Goal: Task Accomplishment & Management: Complete application form

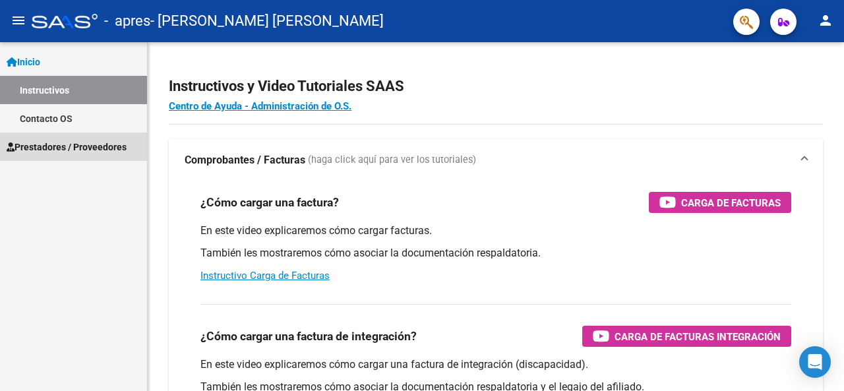
click at [80, 149] on span "Prestadores / Proveedores" at bounding box center [67, 147] width 120 height 15
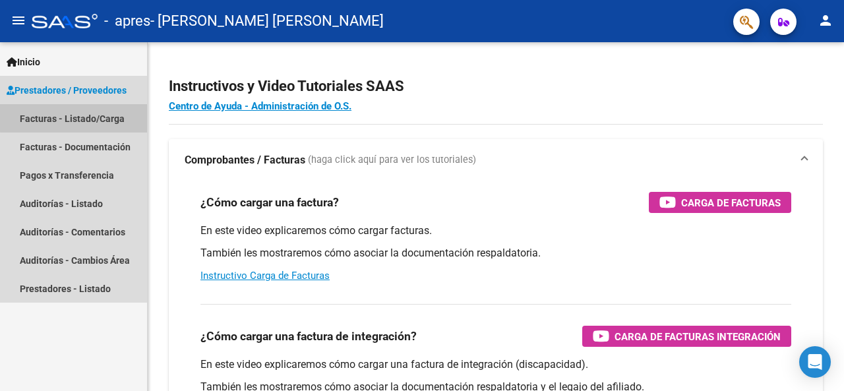
click at [82, 114] on link "Facturas - Listado/Carga" at bounding box center [73, 118] width 147 height 28
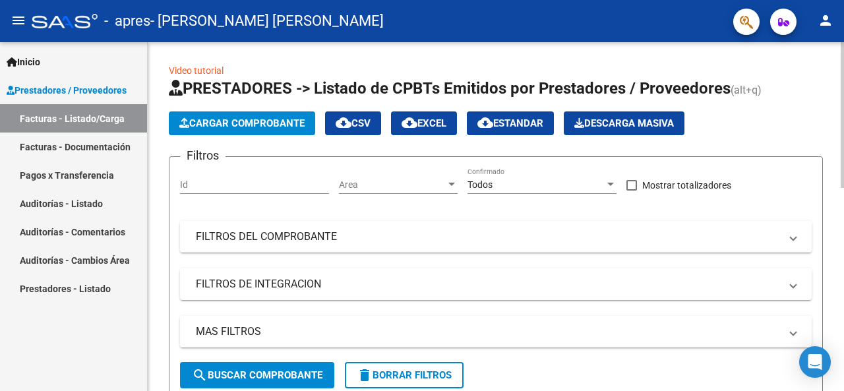
click at [237, 121] on span "Cargar Comprobante" at bounding box center [241, 123] width 125 height 12
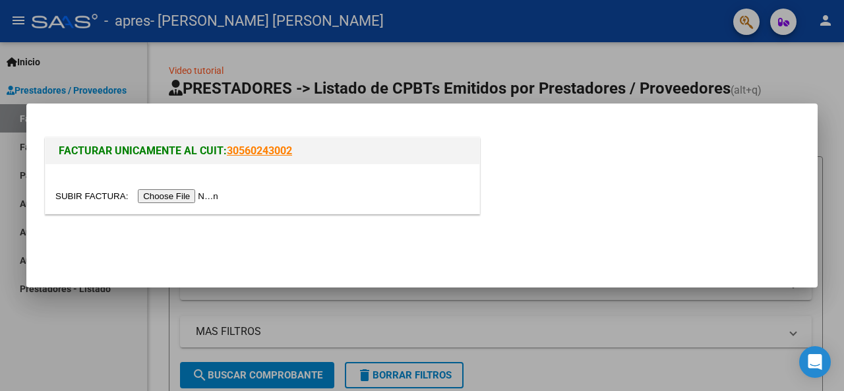
click at [196, 195] on input "file" at bounding box center [138, 196] width 167 height 14
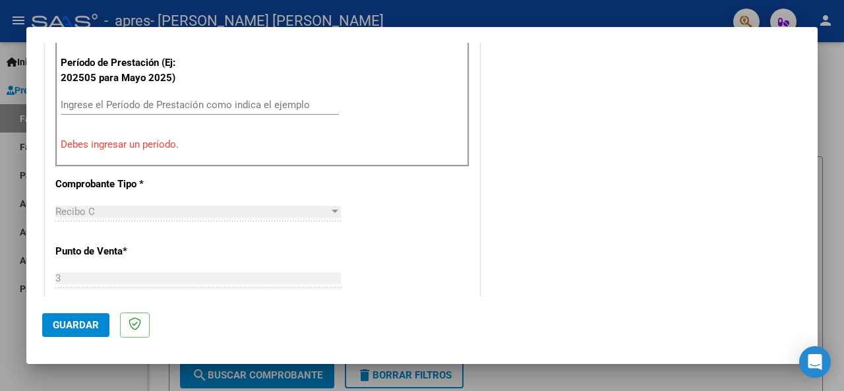
scroll to position [452, 0]
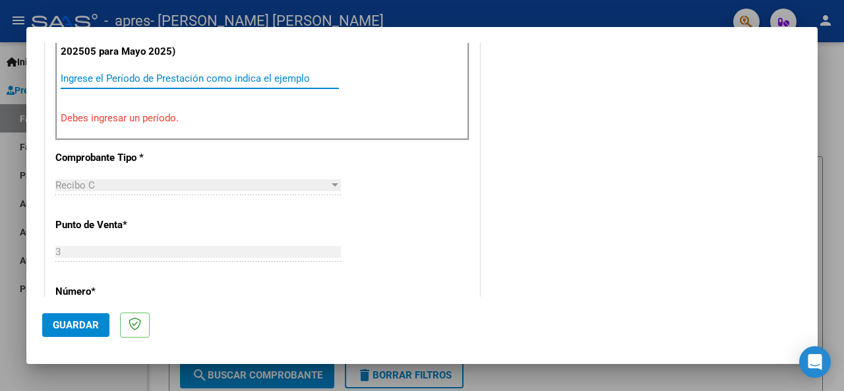
click at [119, 76] on input "Ingrese el Período de Prestación como indica el ejemplo" at bounding box center [200, 79] width 278 height 12
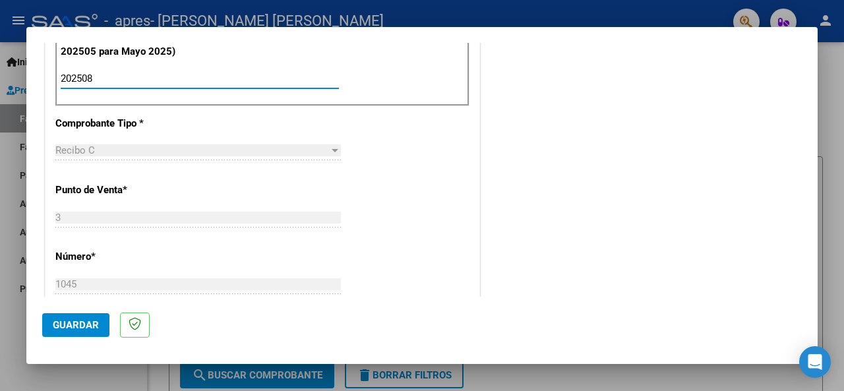
type input "202508"
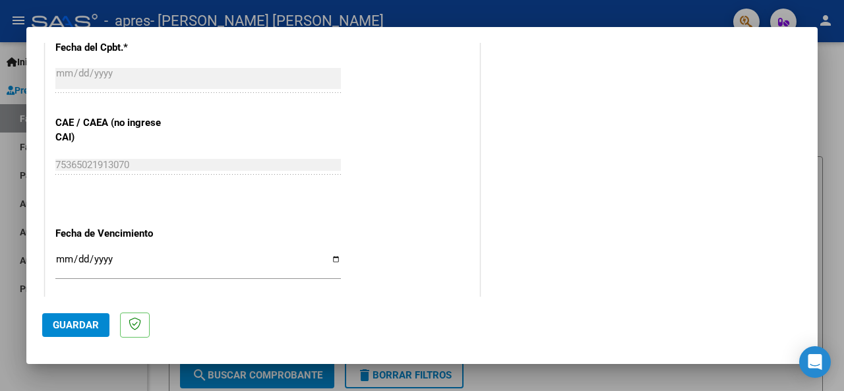
scroll to position [821, 0]
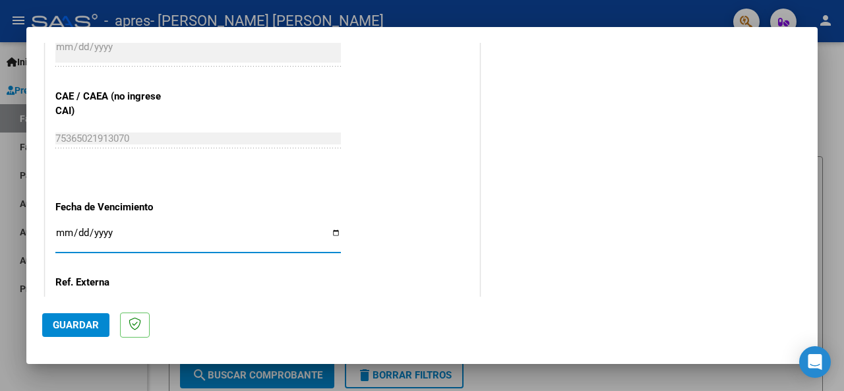
click at [61, 232] on input "Ingresar la fecha" at bounding box center [198, 238] width 286 height 21
type input "[DATE]"
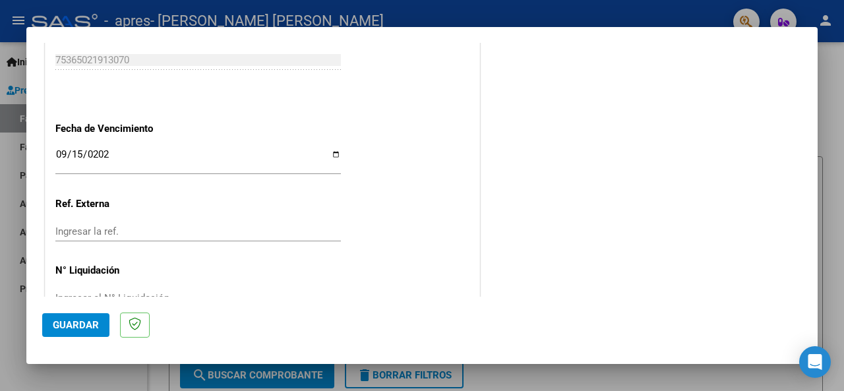
scroll to position [933, 0]
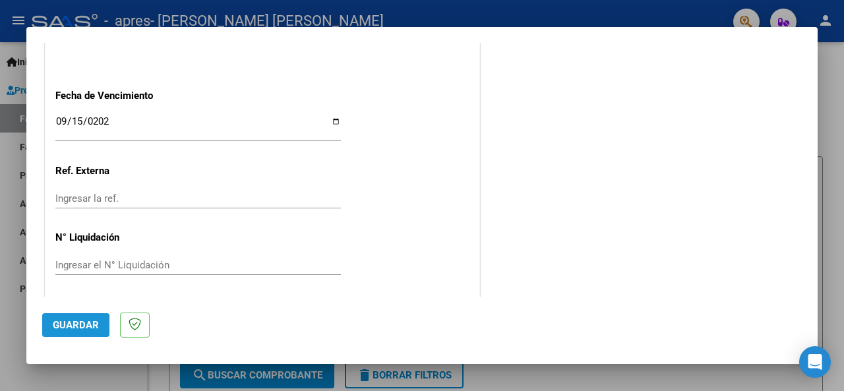
click at [80, 325] on span "Guardar" at bounding box center [76, 325] width 46 height 12
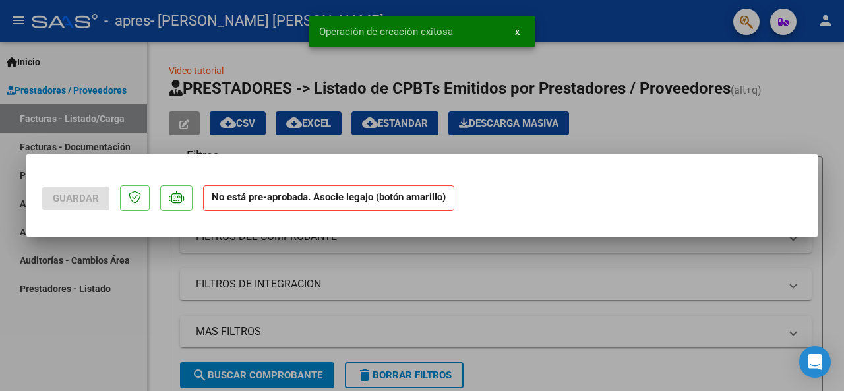
scroll to position [0, 0]
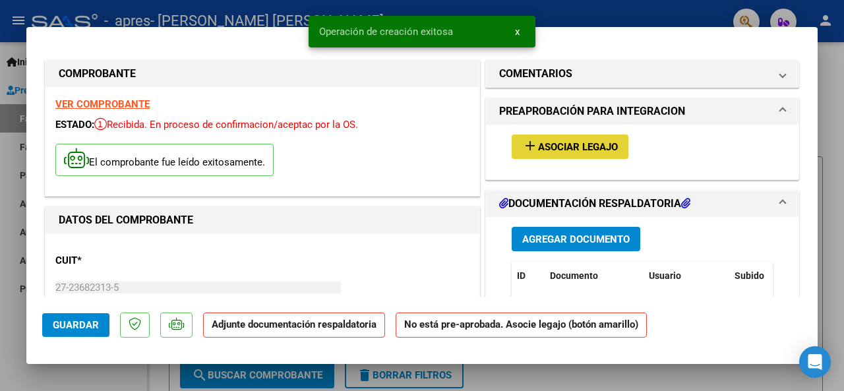
click at [588, 143] on span "Asociar Legajo" at bounding box center [578, 147] width 80 height 12
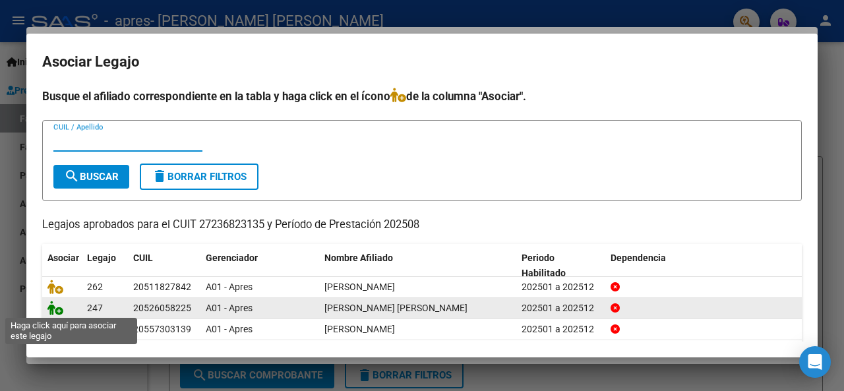
click at [59, 309] on icon at bounding box center [55, 308] width 16 height 15
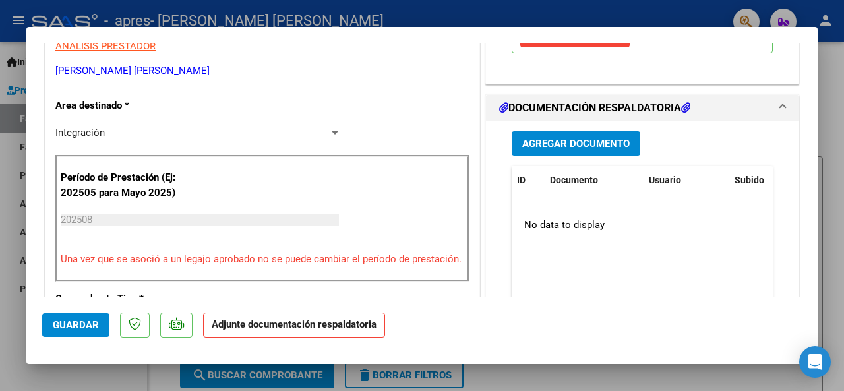
scroll to position [290, 0]
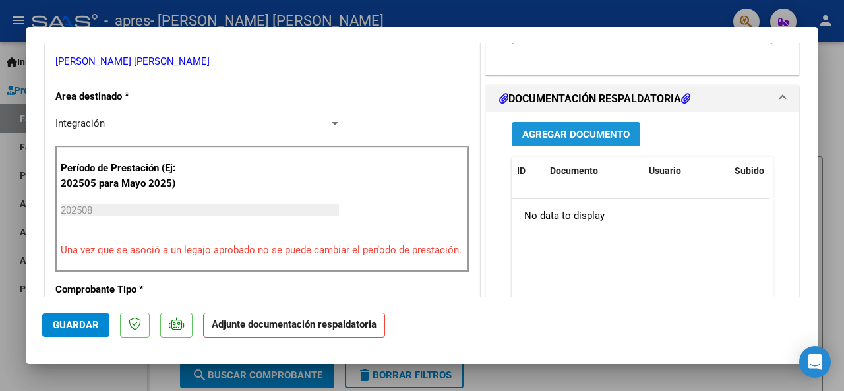
click at [572, 140] on span "Agregar Documento" at bounding box center [576, 135] width 108 height 12
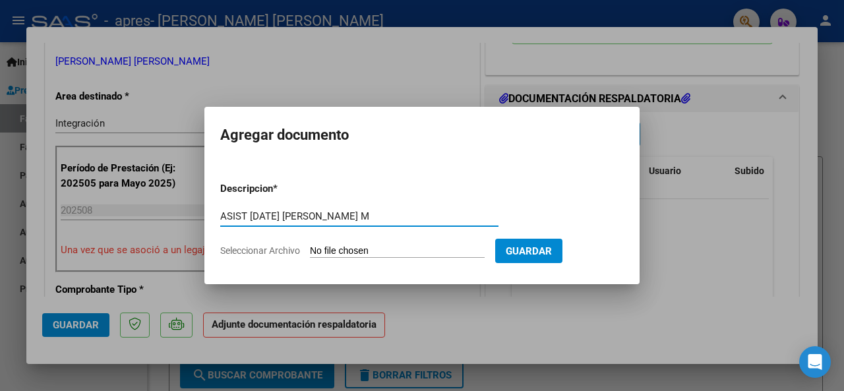
type input "ASIST [DATE] [PERSON_NAME] M"
click at [339, 249] on input "Seleccionar Archivo" at bounding box center [397, 251] width 175 height 13
type input "C:\fakepath\asist [PERSON_NAME] [PERSON_NAME][DATE].pdf"
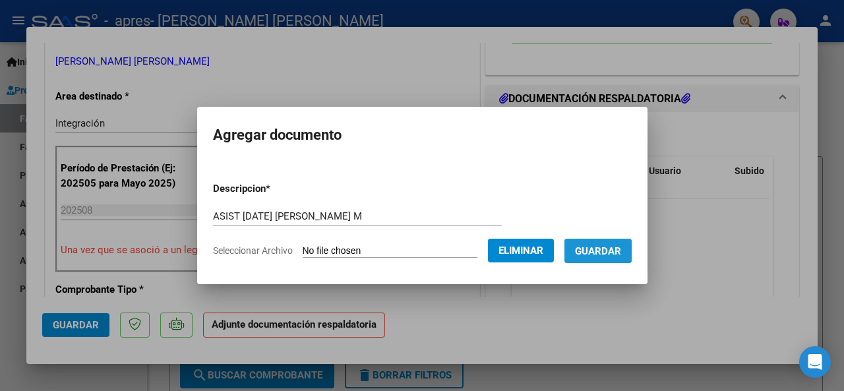
click at [611, 253] on span "Guardar" at bounding box center [598, 251] width 46 height 12
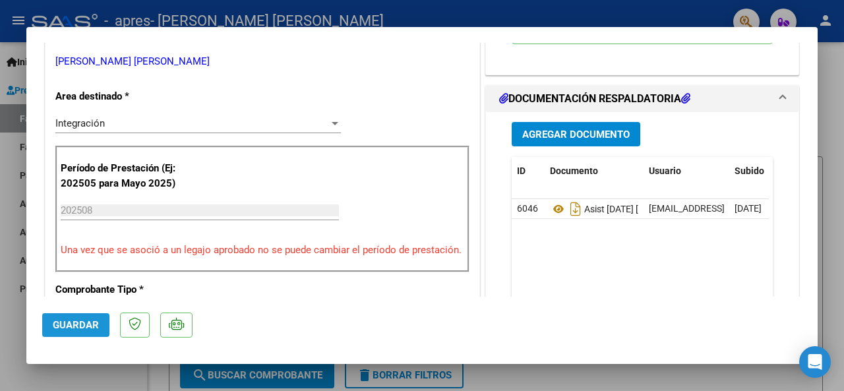
click at [90, 324] on span "Guardar" at bounding box center [76, 325] width 46 height 12
click at [11, 324] on div at bounding box center [422, 195] width 844 height 391
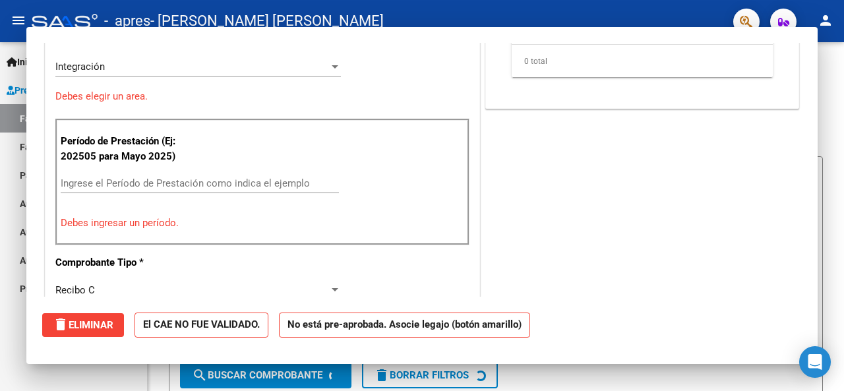
scroll to position [0, 0]
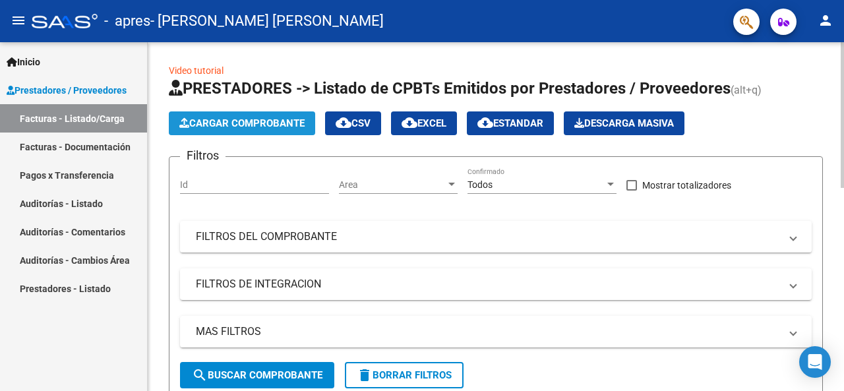
click at [265, 122] on span "Cargar Comprobante" at bounding box center [241, 123] width 125 height 12
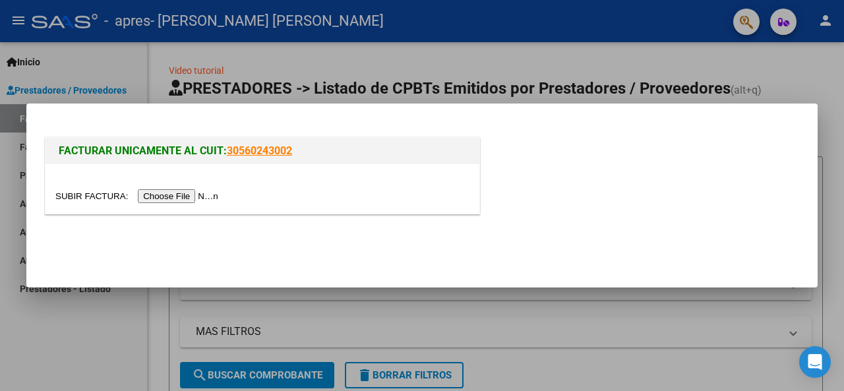
click at [180, 193] on input "file" at bounding box center [138, 196] width 167 height 14
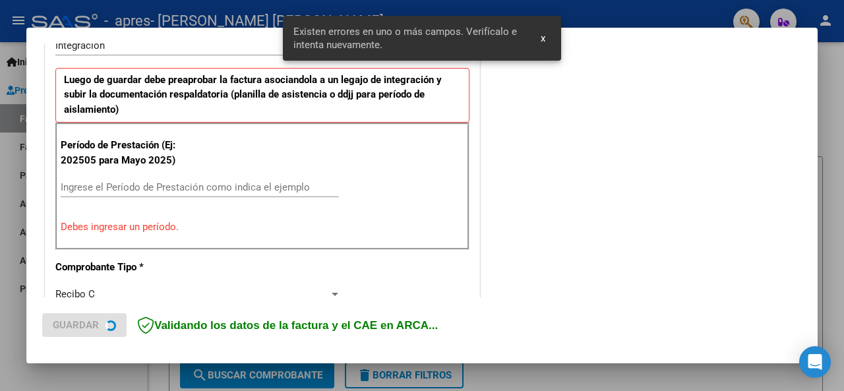
scroll to position [344, 0]
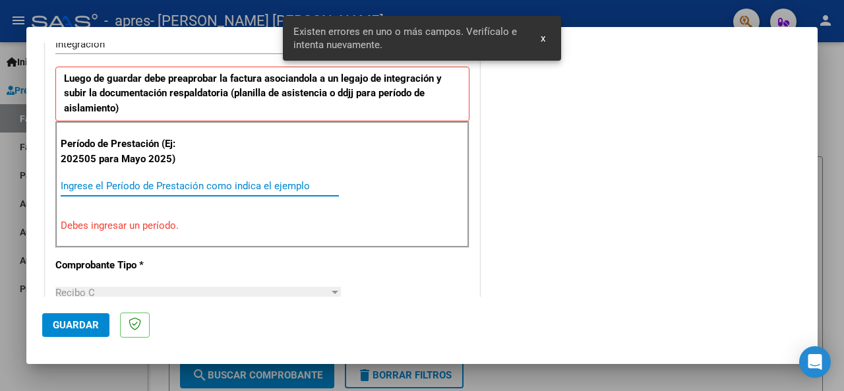
click at [122, 181] on input "Ingrese el Período de Prestación como indica el ejemplo" at bounding box center [200, 186] width 278 height 12
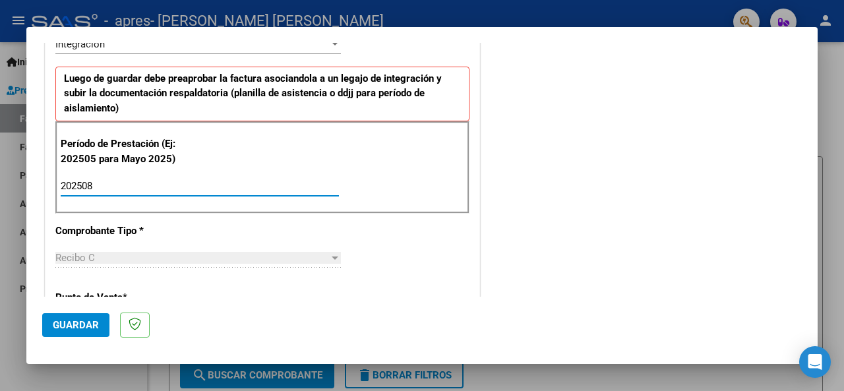
type input "202508"
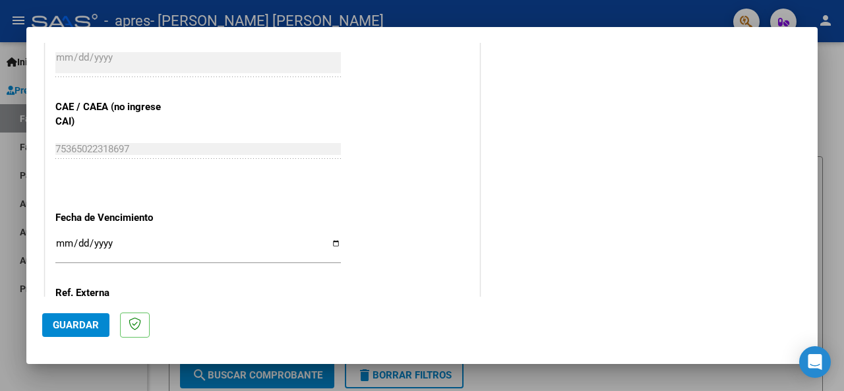
scroll to position [872, 0]
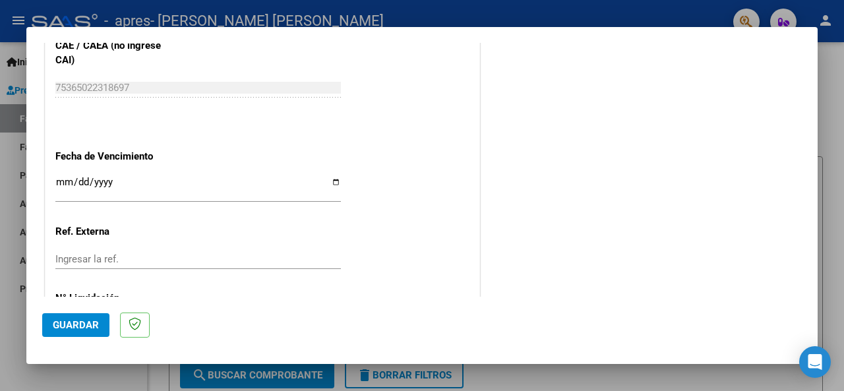
click at [63, 179] on input "Ingresar la fecha" at bounding box center [198, 187] width 286 height 21
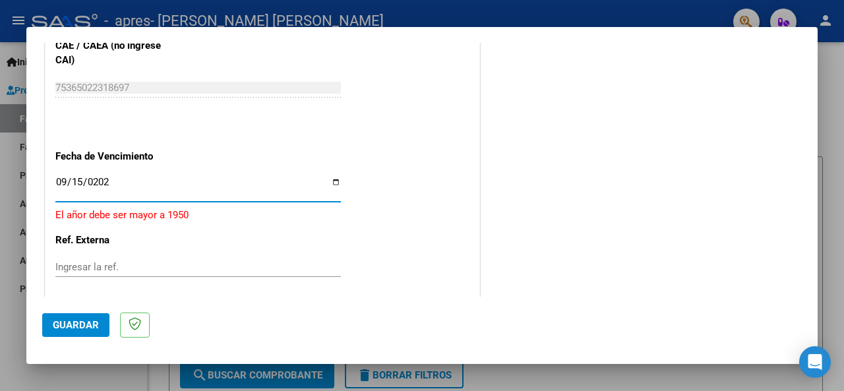
type input "[DATE]"
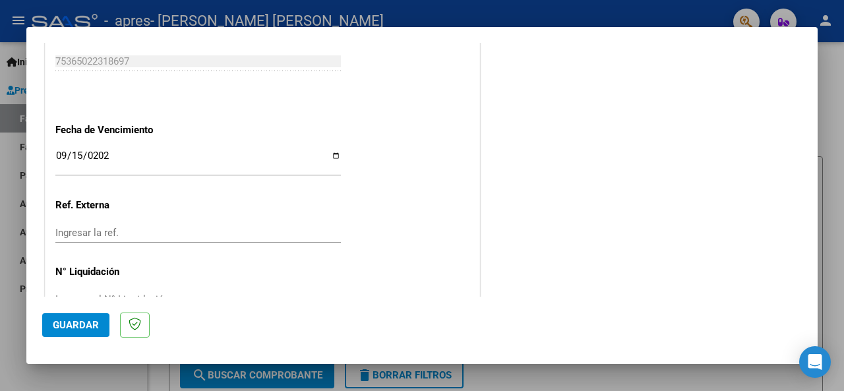
scroll to position [933, 0]
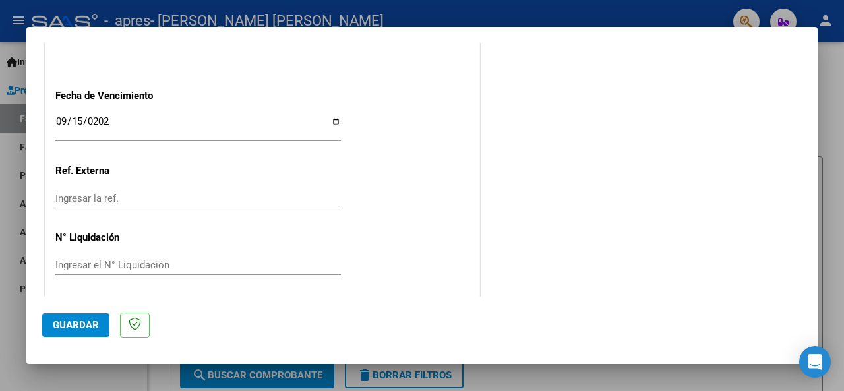
click at [84, 328] on span "Guardar" at bounding box center [76, 325] width 46 height 12
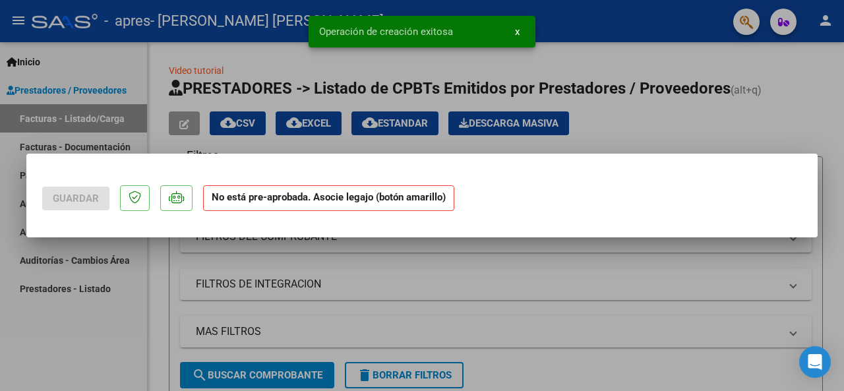
scroll to position [0, 0]
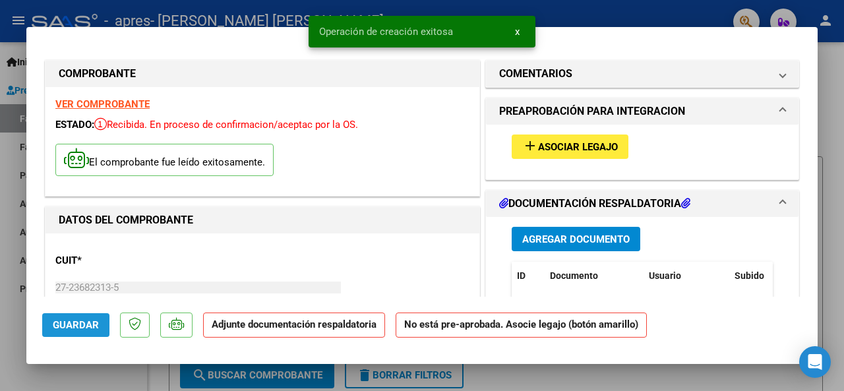
drag, startPoint x: 84, startPoint y: 328, endPoint x: 724, endPoint y: 259, distance: 642.8
click at [724, 259] on mat-dialog-container "COMPROBANTE VER COMPROBANTE ESTADO: Recibida. En proceso de confirmacion/acepta…" at bounding box center [421, 196] width 791 height 338
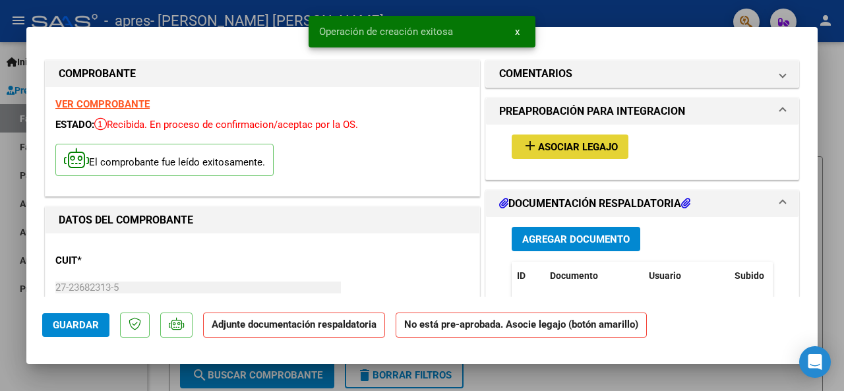
click at [590, 144] on span "Asociar Legajo" at bounding box center [578, 147] width 80 height 12
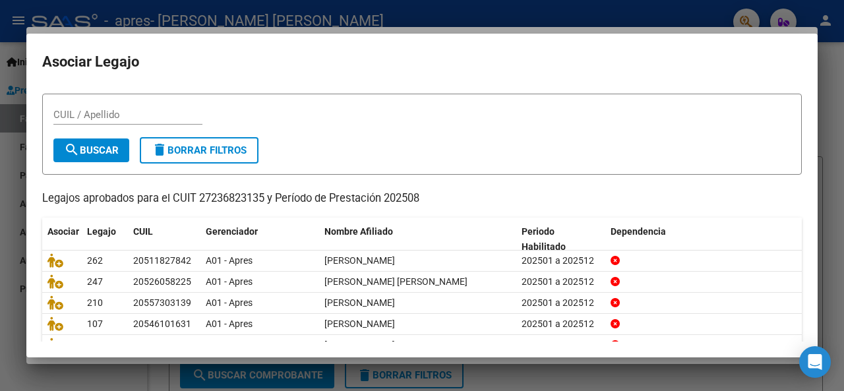
scroll to position [53, 0]
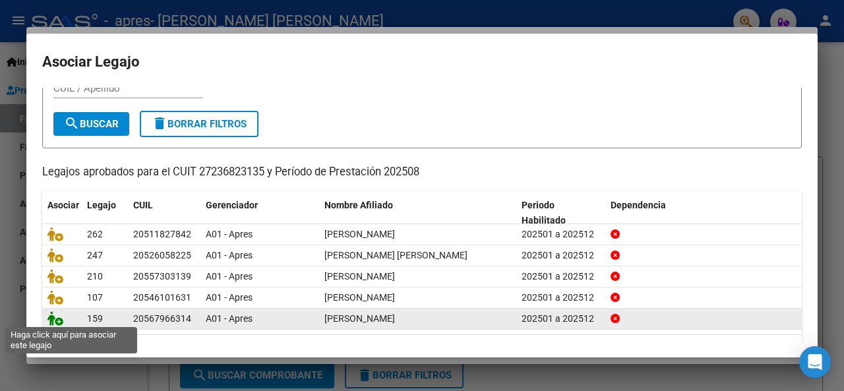
click at [55, 320] on icon at bounding box center [55, 318] width 16 height 15
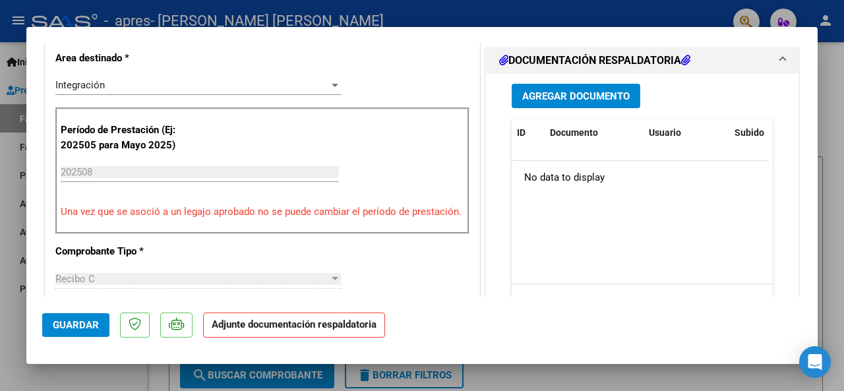
scroll to position [337, 0]
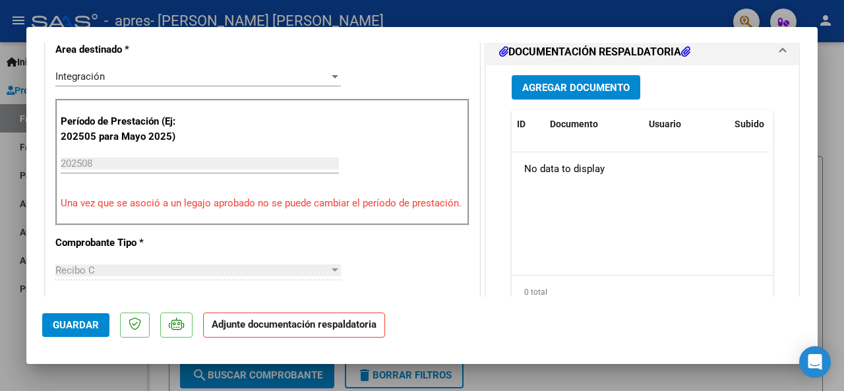
click at [572, 82] on span "Agregar Documento" at bounding box center [576, 88] width 108 height 12
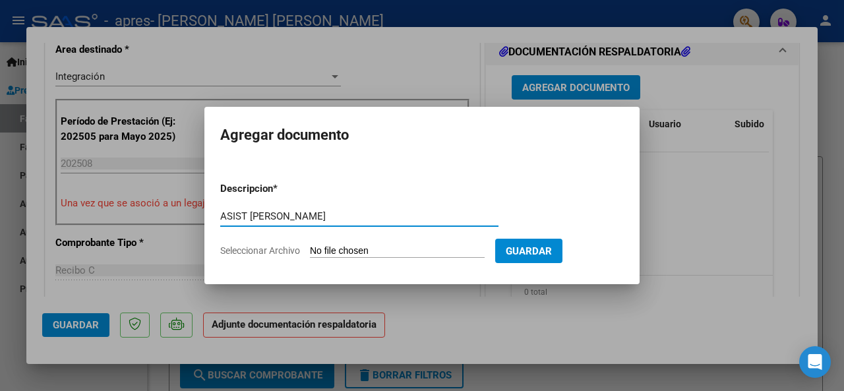
type input "ASIST [PERSON_NAME]"
click at [361, 253] on input "Seleccionar Archivo" at bounding box center [397, 251] width 175 height 13
type input "C:\fakepath\ASIST [PERSON_NAME] [PERSON_NAME][DATE].pdf"
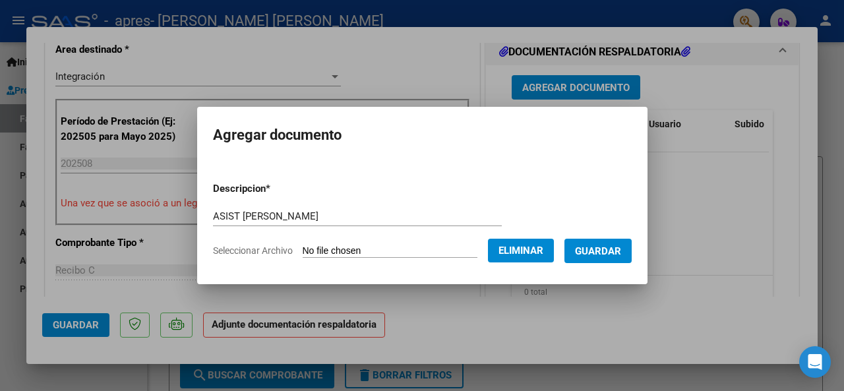
click at [621, 246] on span "Guardar" at bounding box center [598, 251] width 46 height 12
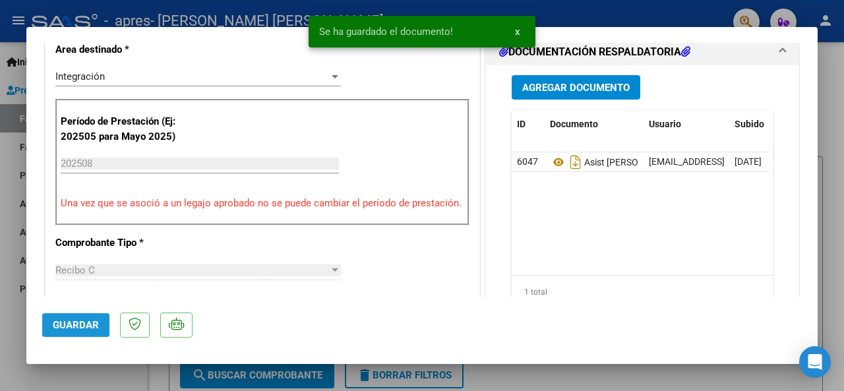
click at [91, 321] on span "Guardar" at bounding box center [76, 325] width 46 height 12
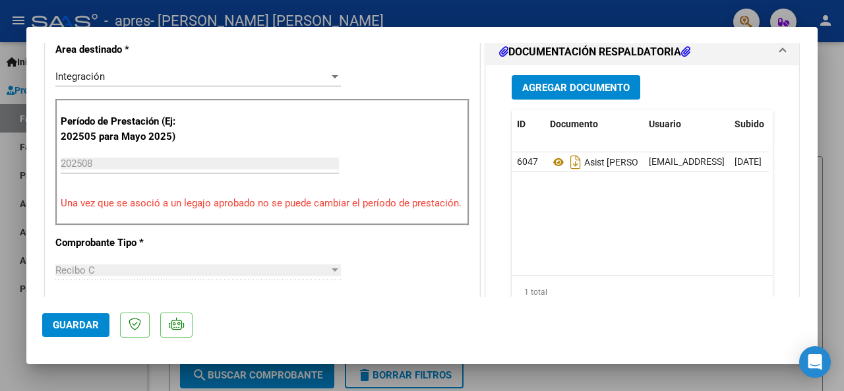
click at [8, 338] on div at bounding box center [422, 195] width 844 height 391
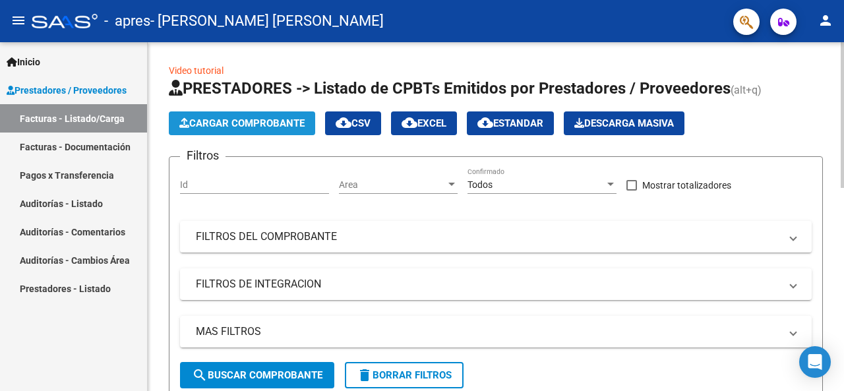
click at [259, 128] on span "Cargar Comprobante" at bounding box center [241, 123] width 125 height 12
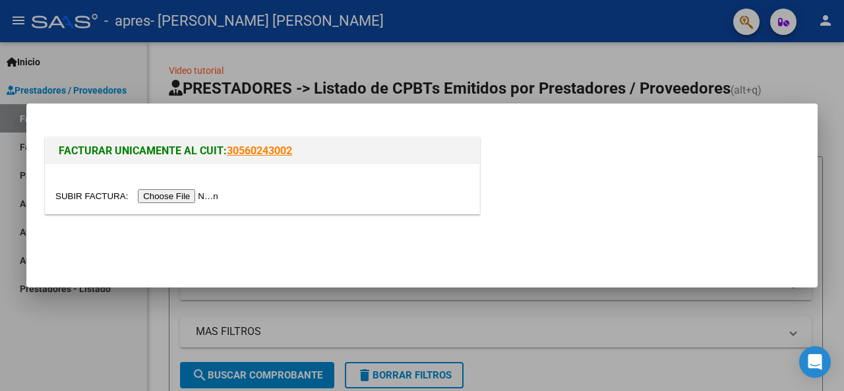
click at [204, 197] on input "file" at bounding box center [138, 196] width 167 height 14
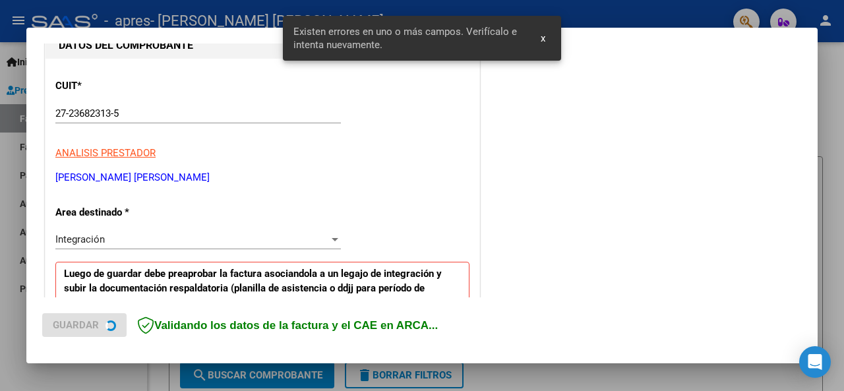
scroll to position [320, 0]
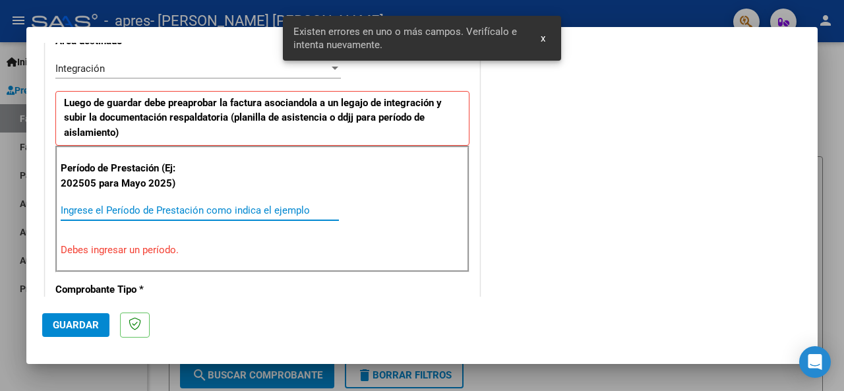
click at [168, 208] on input "Ingrese el Período de Prestación como indica el ejemplo" at bounding box center [200, 210] width 278 height 12
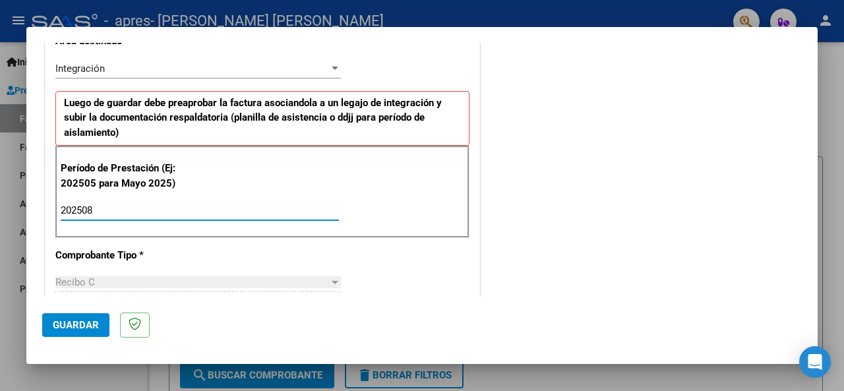
type input "202508"
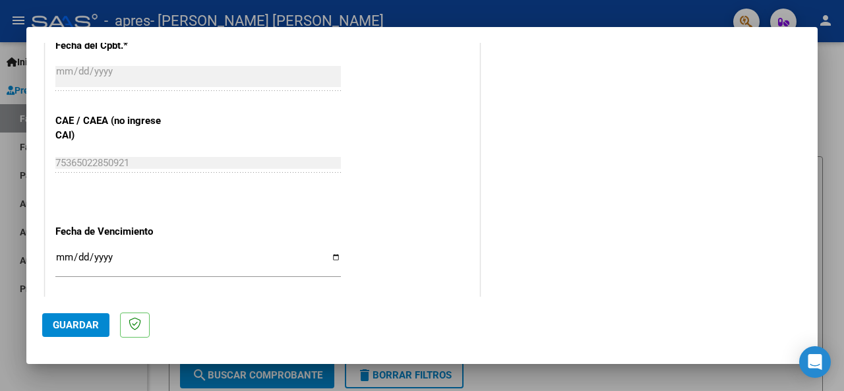
scroll to position [803, 0]
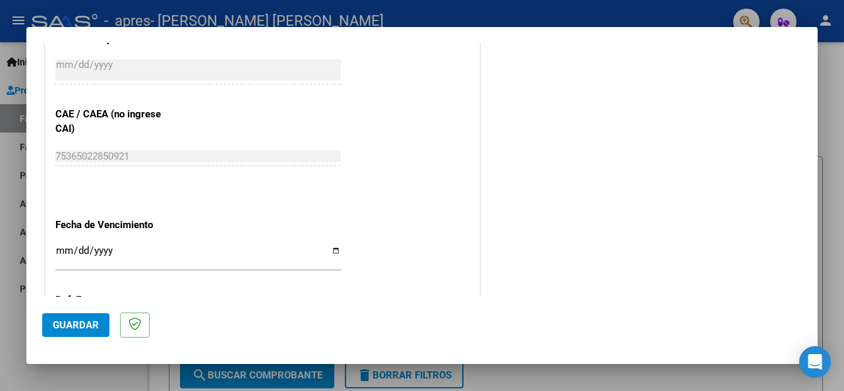
click at [57, 245] on input "Ingresar la fecha" at bounding box center [198, 255] width 286 height 21
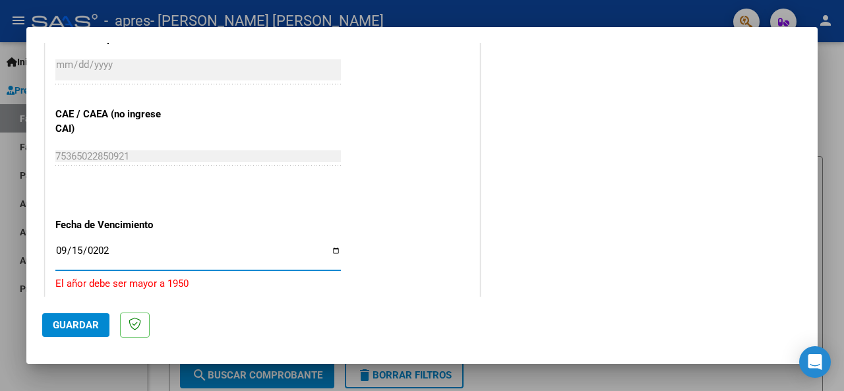
type input "[DATE]"
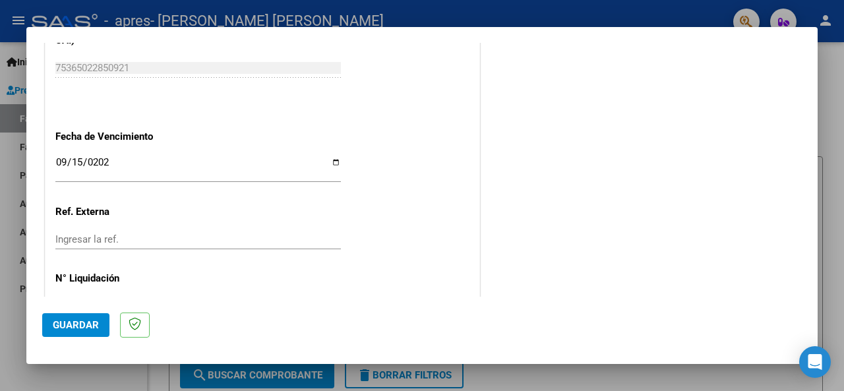
scroll to position [933, 0]
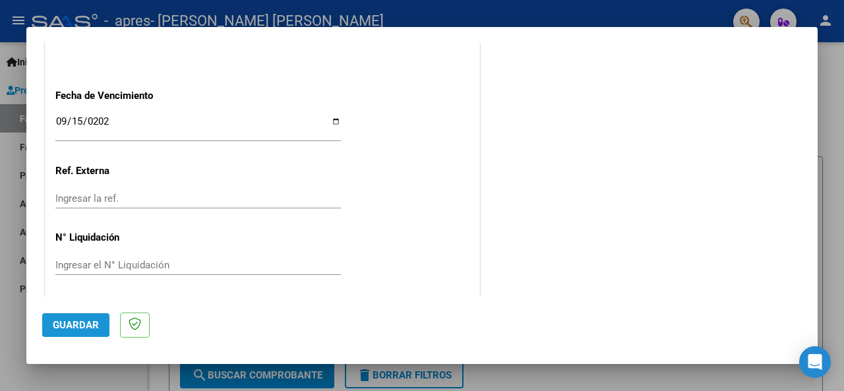
click at [74, 323] on span "Guardar" at bounding box center [76, 325] width 46 height 12
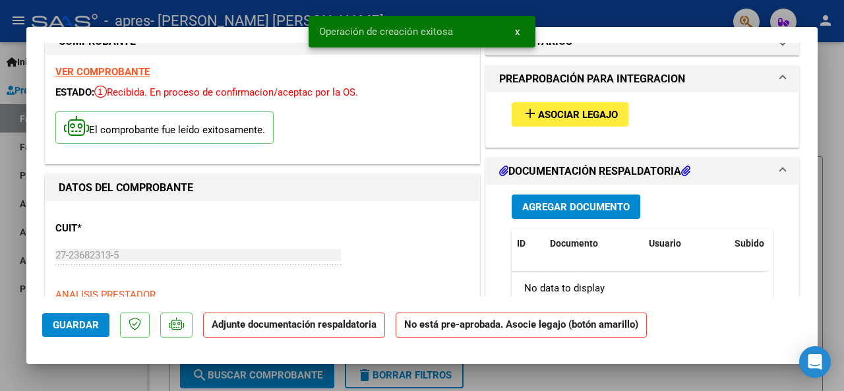
scroll to position [53, 0]
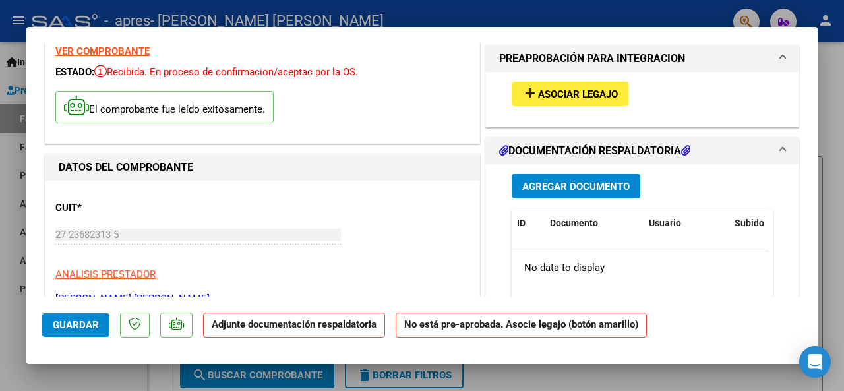
click at [587, 93] on span "Asociar Legajo" at bounding box center [578, 94] width 80 height 12
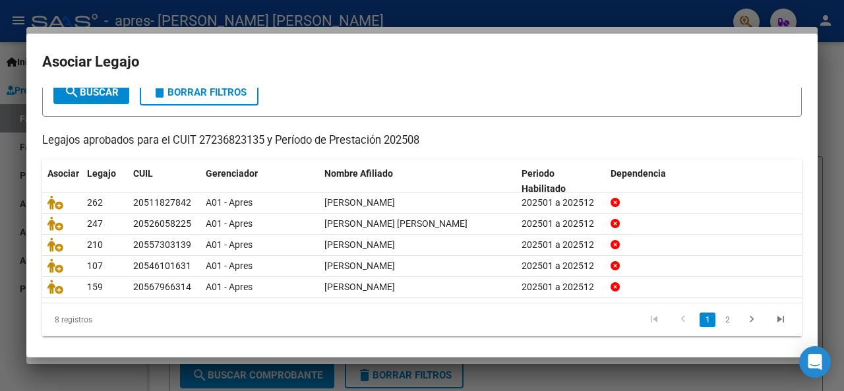
scroll to position [86, 0]
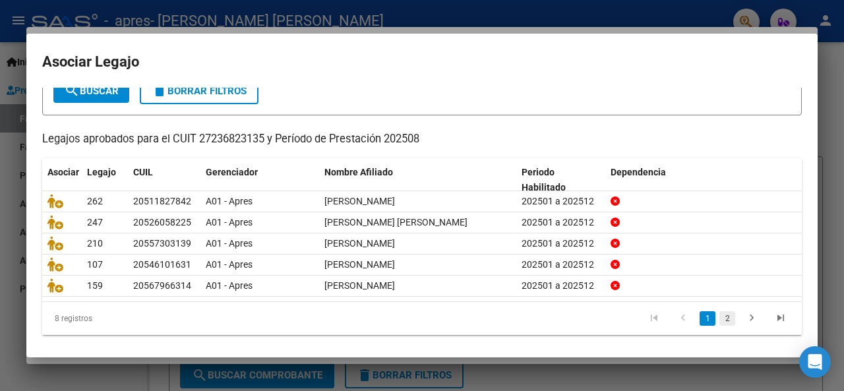
click at [720, 315] on link "2" at bounding box center [728, 318] width 16 height 15
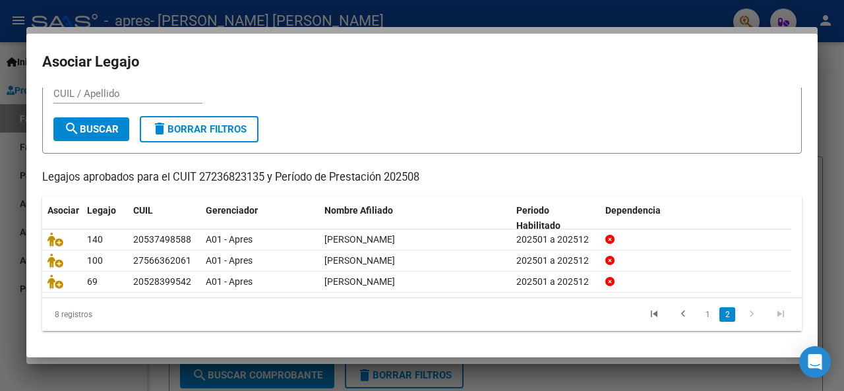
scroll to position [44, 0]
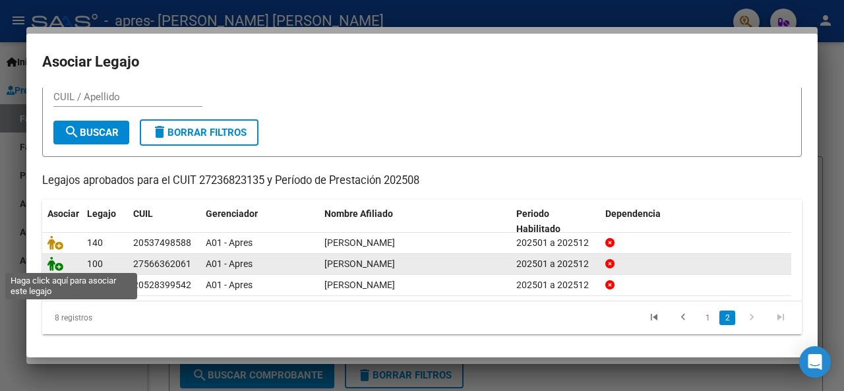
click at [58, 265] on icon at bounding box center [55, 264] width 16 height 15
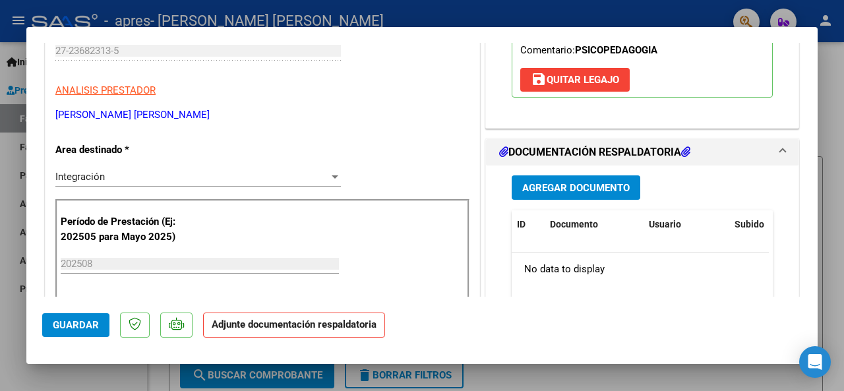
scroll to position [237, 0]
click at [579, 185] on span "Agregar Documento" at bounding box center [576, 187] width 108 height 12
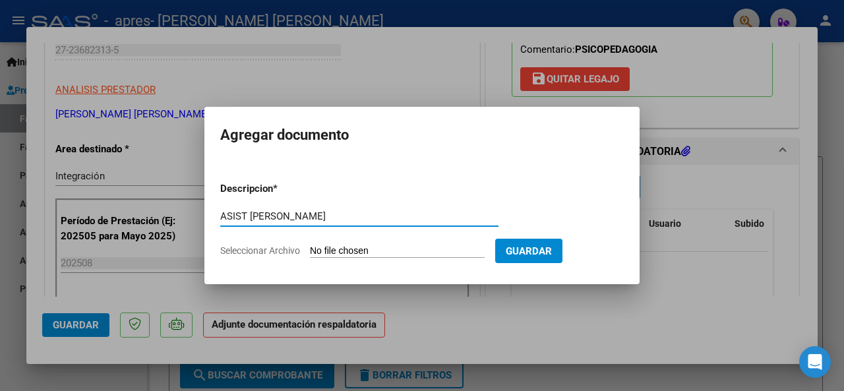
type input "ASIST [PERSON_NAME]"
click at [336, 251] on input "Seleccionar Archivo" at bounding box center [397, 251] width 175 height 13
type input "C:\fakepath\ASIST [PERSON_NAME]. [DATE].pdf"
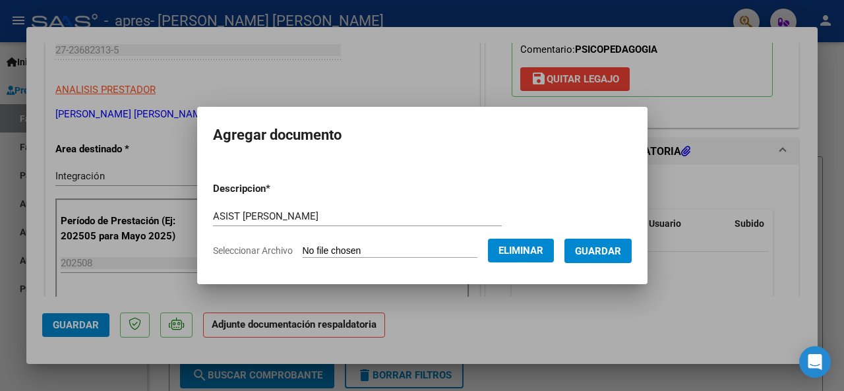
click at [594, 255] on span "Guardar" at bounding box center [598, 251] width 46 height 12
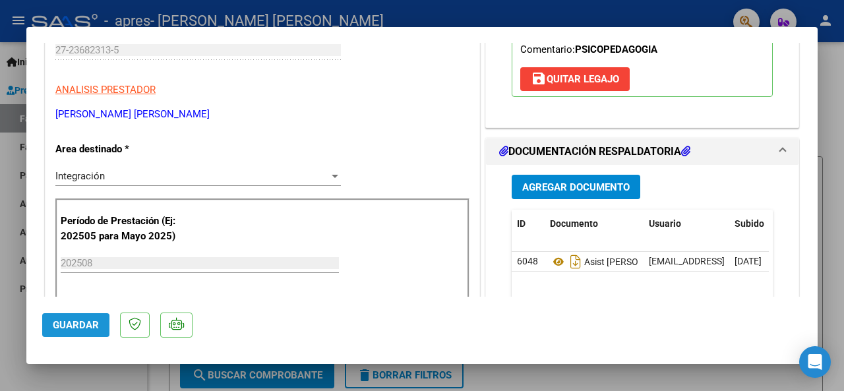
click at [90, 317] on button "Guardar" at bounding box center [75, 325] width 67 height 24
click at [4, 274] on div at bounding box center [422, 195] width 844 height 391
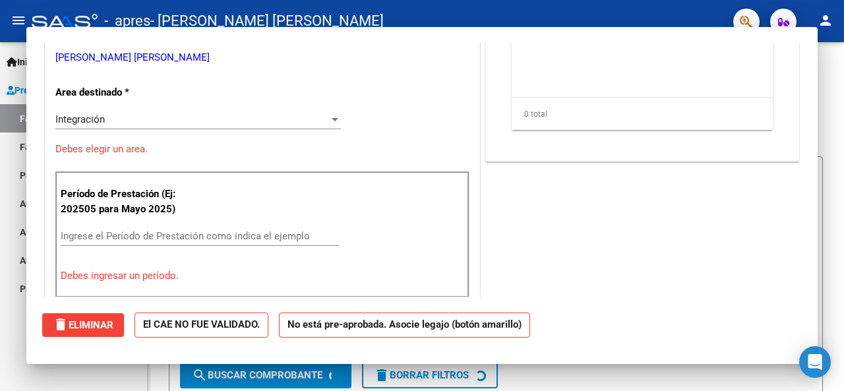
scroll to position [0, 0]
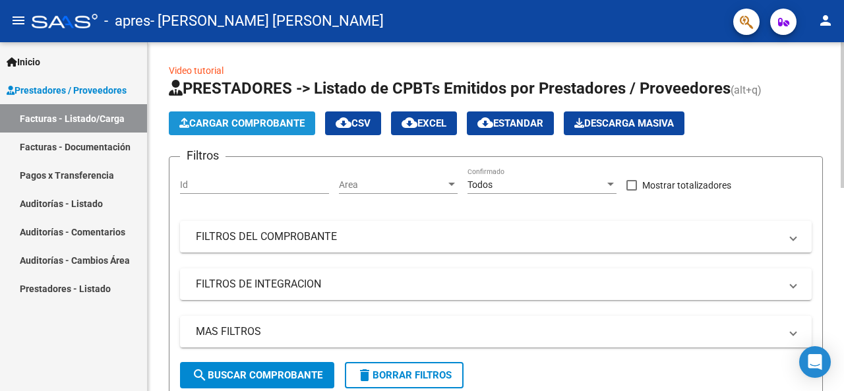
click at [240, 123] on span "Cargar Comprobante" at bounding box center [241, 123] width 125 height 12
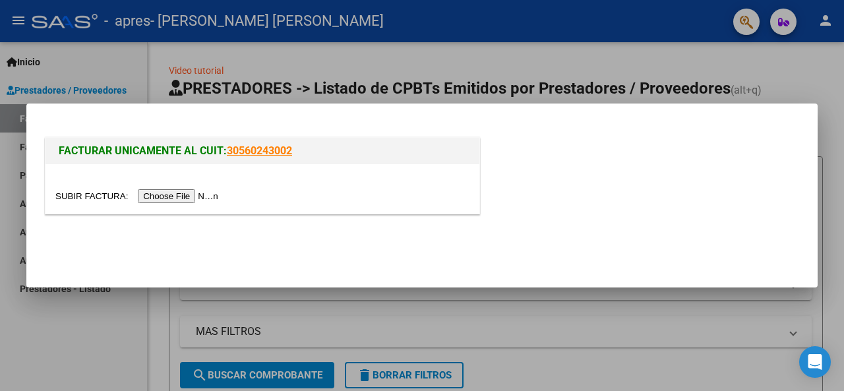
click at [181, 194] on input "file" at bounding box center [138, 196] width 167 height 14
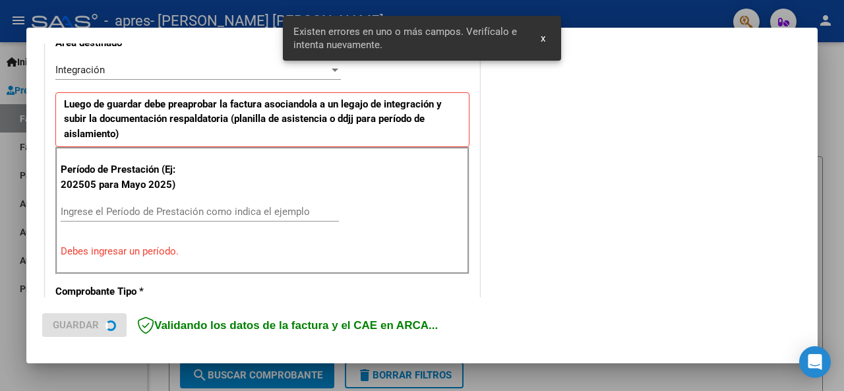
scroll to position [320, 0]
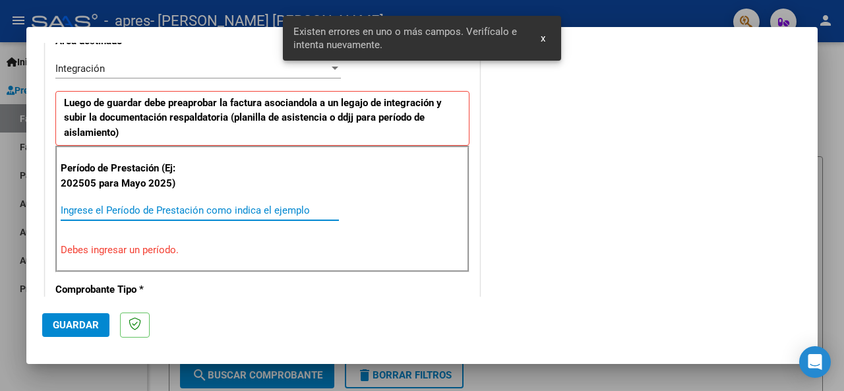
click at [185, 208] on input "Ingrese el Período de Prestación como indica el ejemplo" at bounding box center [200, 210] width 278 height 12
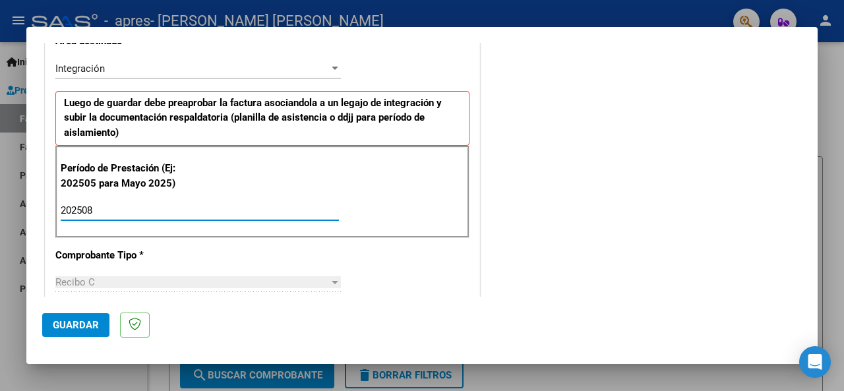
type input "202508"
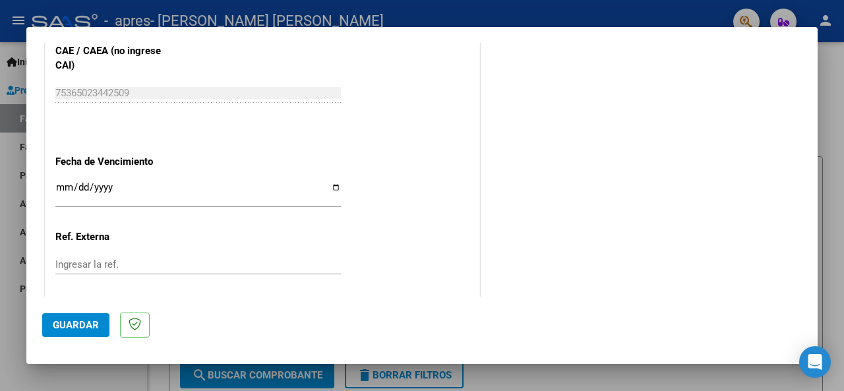
scroll to position [876, 0]
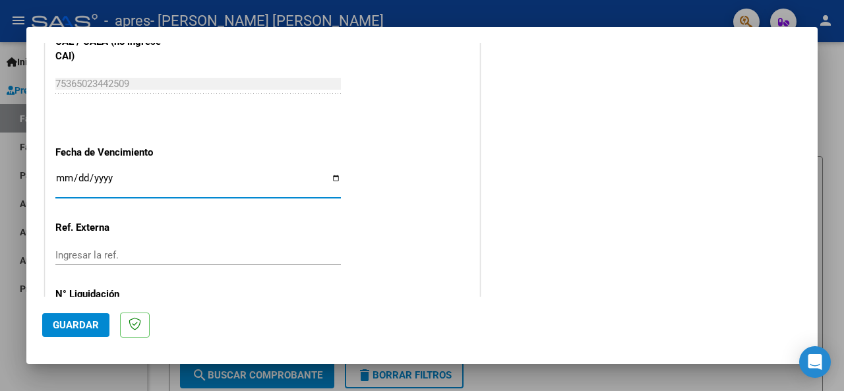
click at [63, 176] on input "Ingresar la fecha" at bounding box center [198, 183] width 286 height 21
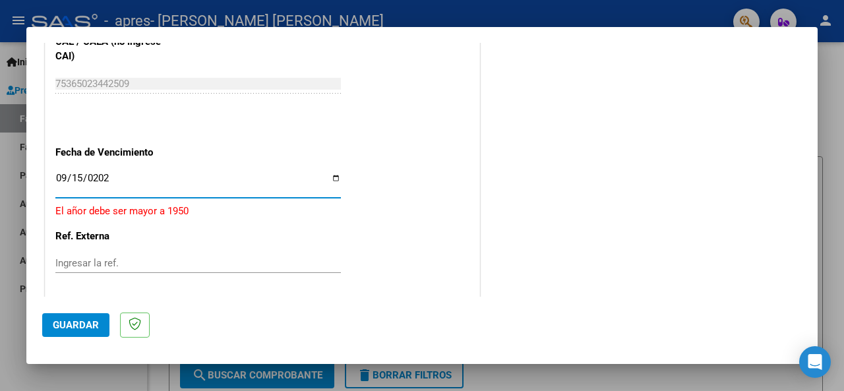
type input "[DATE]"
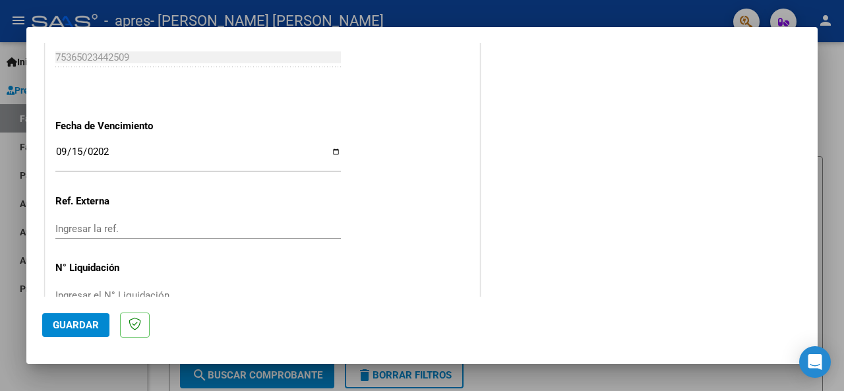
scroll to position [933, 0]
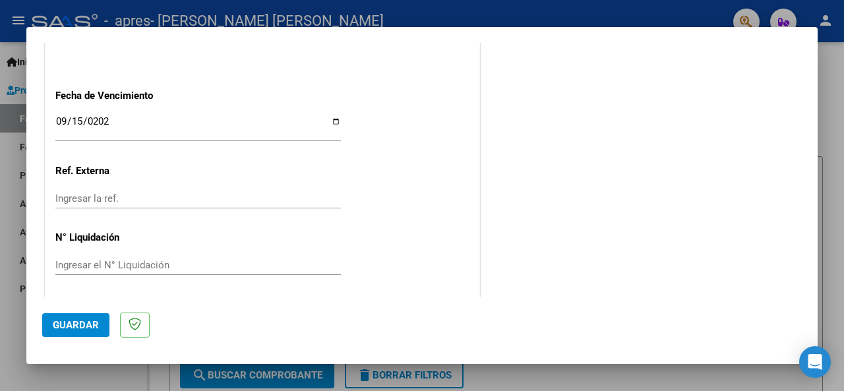
click at [99, 329] on button "Guardar" at bounding box center [75, 325] width 67 height 24
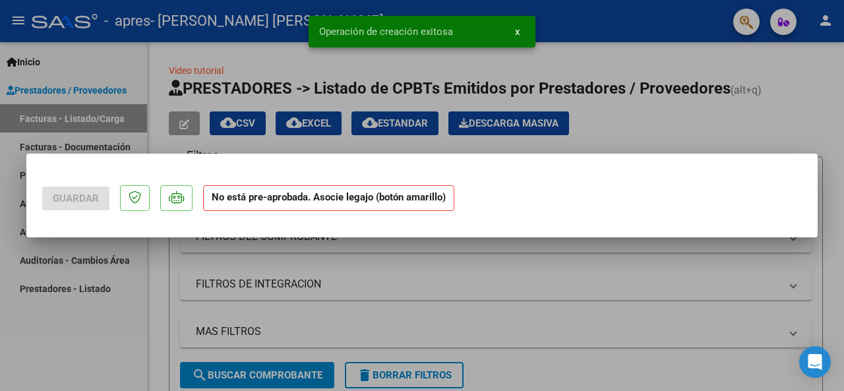
scroll to position [0, 0]
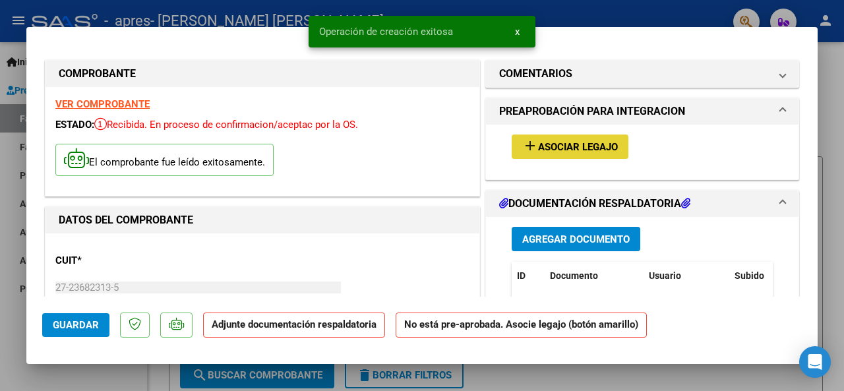
click at [565, 145] on span "Asociar Legajo" at bounding box center [578, 147] width 80 height 12
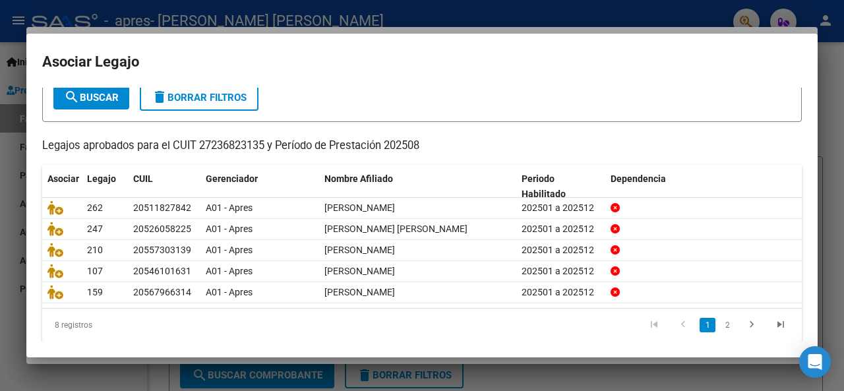
scroll to position [86, 0]
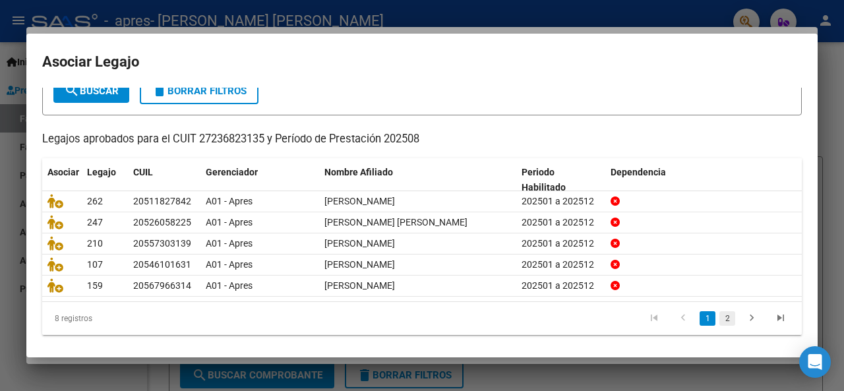
click at [720, 315] on link "2" at bounding box center [728, 318] width 16 height 15
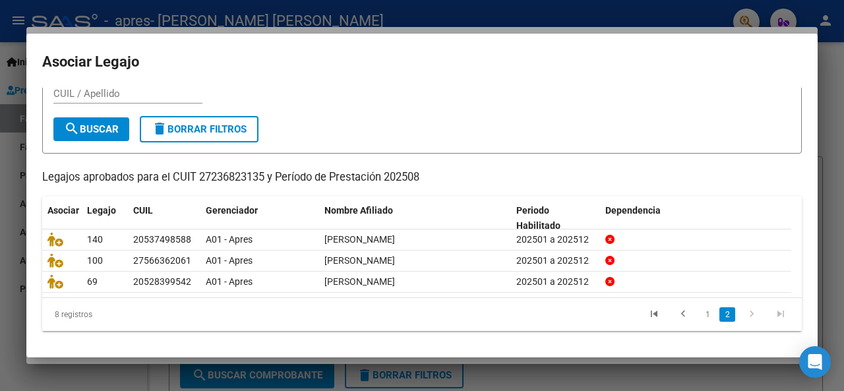
scroll to position [44, 0]
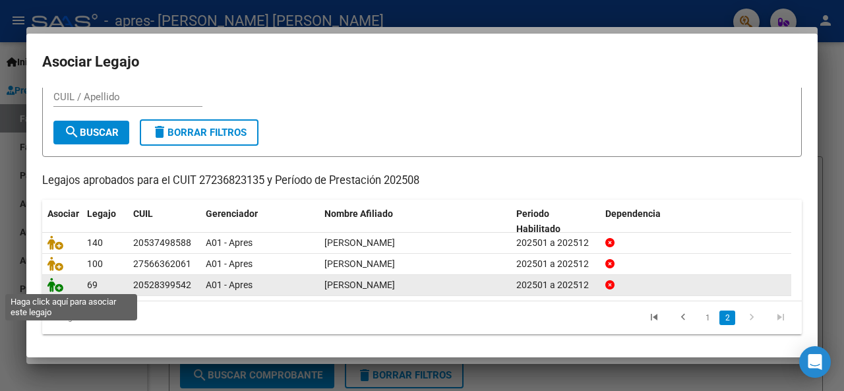
click at [57, 284] on icon at bounding box center [55, 285] width 16 height 15
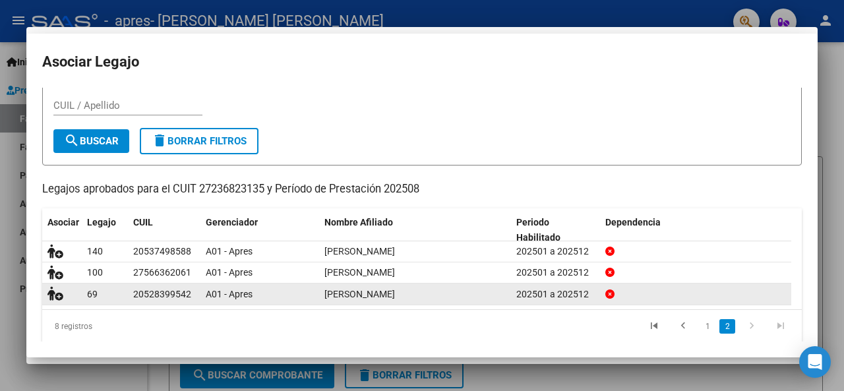
scroll to position [53, 0]
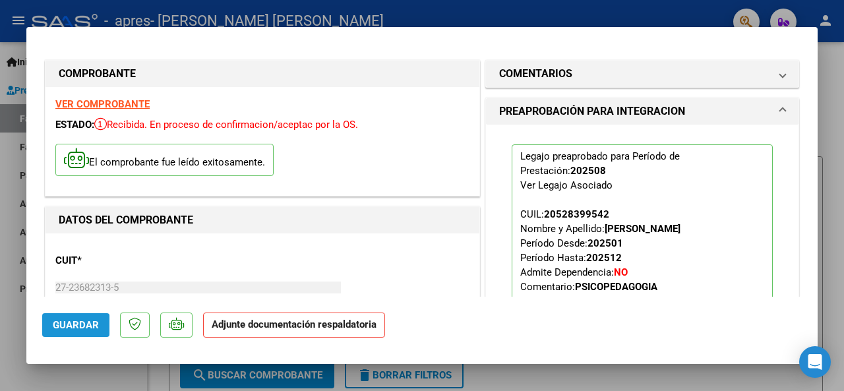
click at [74, 328] on span "Guardar" at bounding box center [76, 325] width 46 height 12
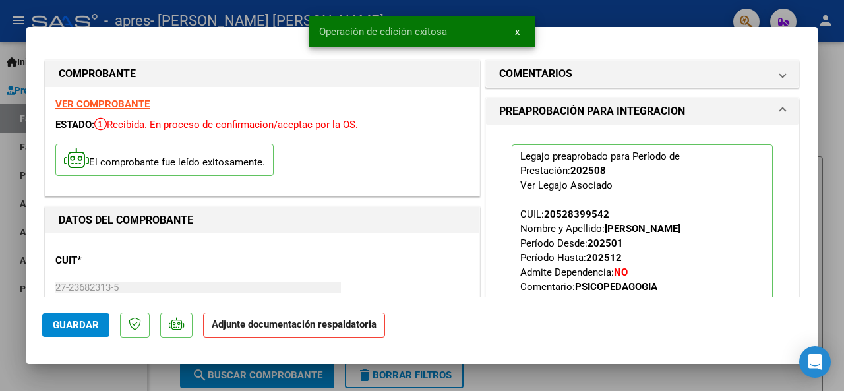
click at [74, 328] on span "Guardar" at bounding box center [76, 325] width 46 height 12
click at [8, 317] on div at bounding box center [422, 195] width 844 height 391
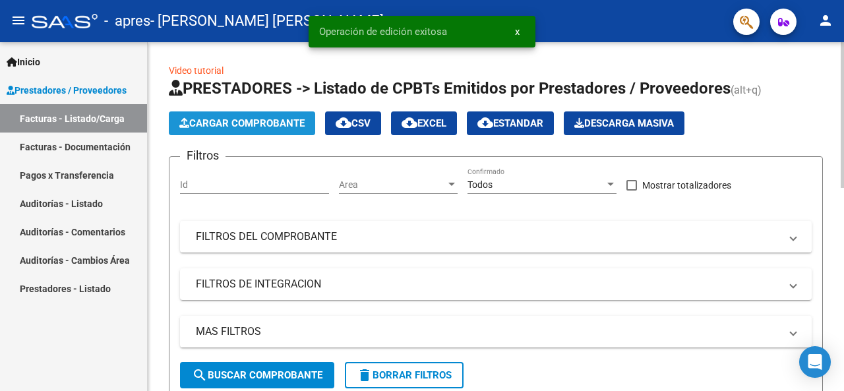
click at [244, 123] on span "Cargar Comprobante" at bounding box center [241, 123] width 125 height 12
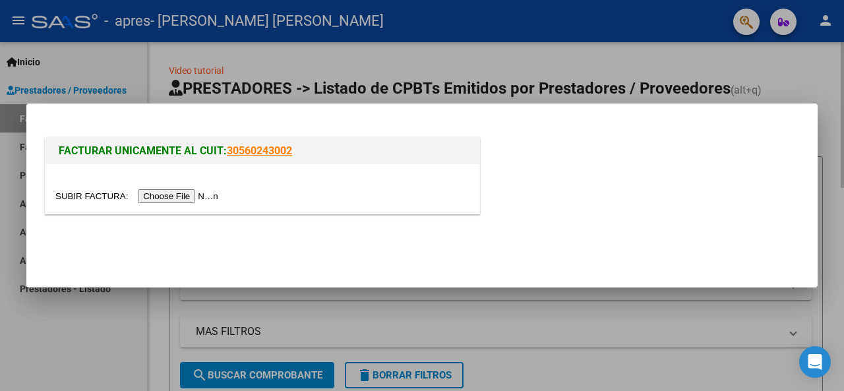
click at [244, 123] on div "FACTURAR UNICAMENTE AL CUIT: 30560243002" at bounding box center [422, 170] width 760 height 102
click at [201, 197] on input "file" at bounding box center [138, 196] width 167 height 14
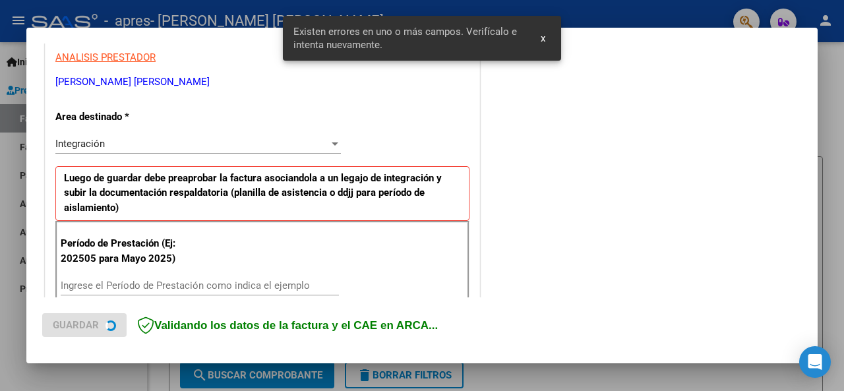
scroll to position [320, 0]
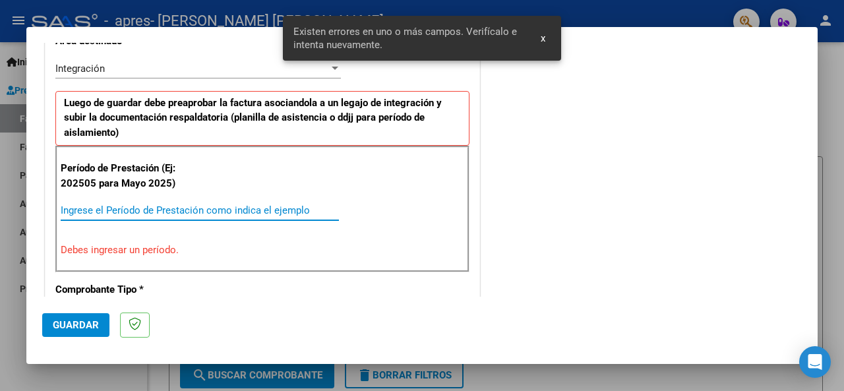
click at [223, 208] on input "Ingrese el Período de Prestación como indica el ejemplo" at bounding box center [200, 210] width 278 height 12
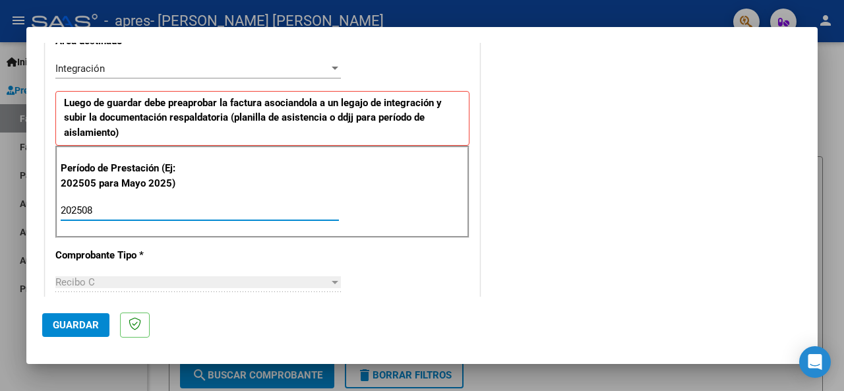
type input "202508"
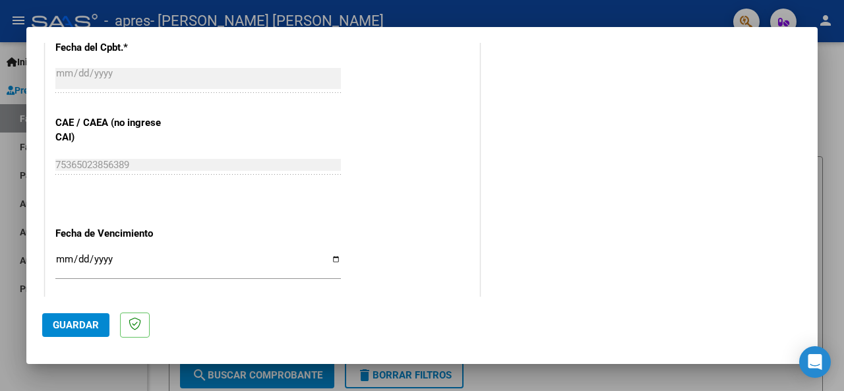
scroll to position [821, 0]
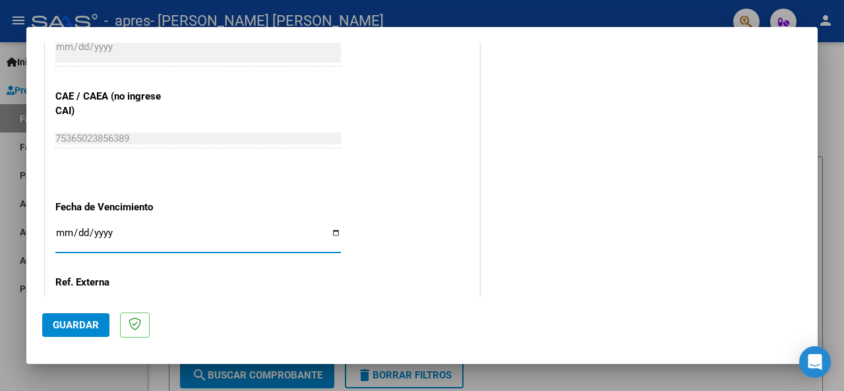
click at [61, 233] on input "Ingresar la fecha" at bounding box center [198, 238] width 286 height 21
type input "[DATE]"
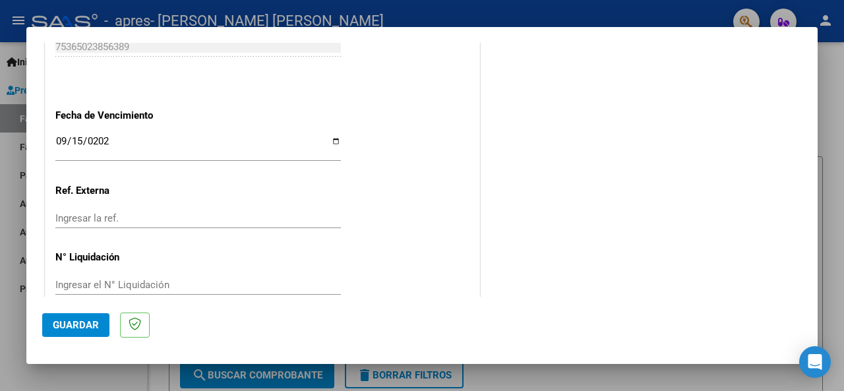
scroll to position [933, 0]
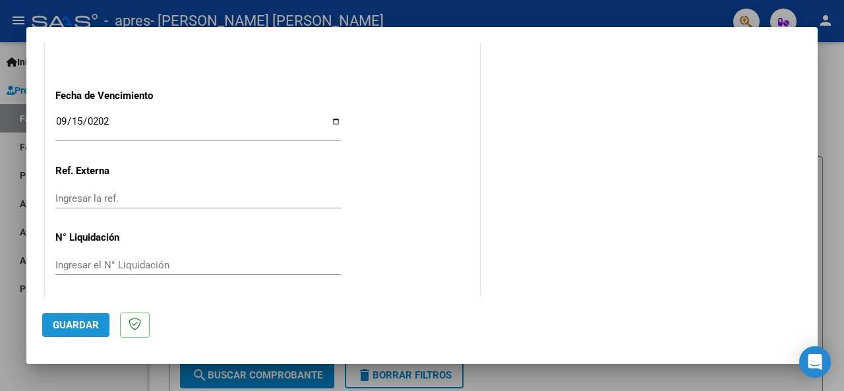
click at [94, 325] on span "Guardar" at bounding box center [76, 325] width 46 height 12
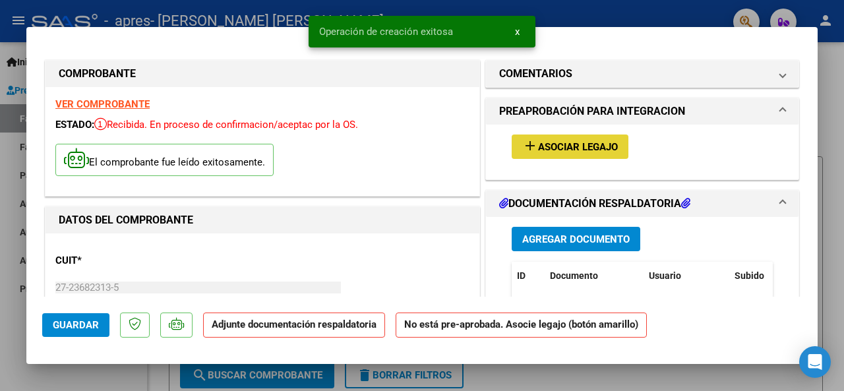
click at [583, 145] on span "Asociar Legajo" at bounding box center [578, 147] width 80 height 12
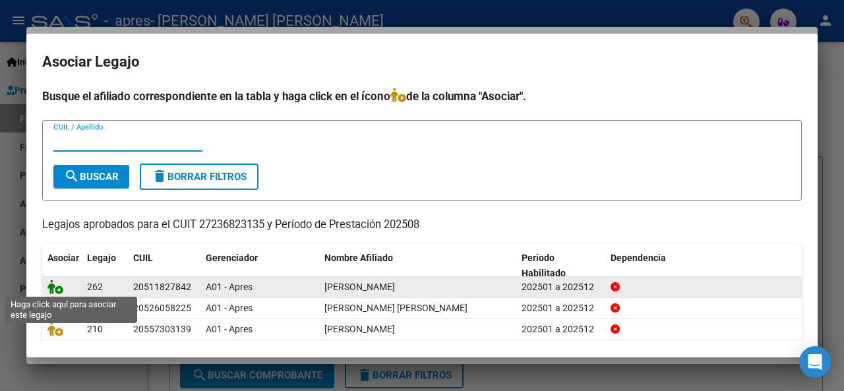
click at [57, 288] on icon at bounding box center [55, 287] width 16 height 15
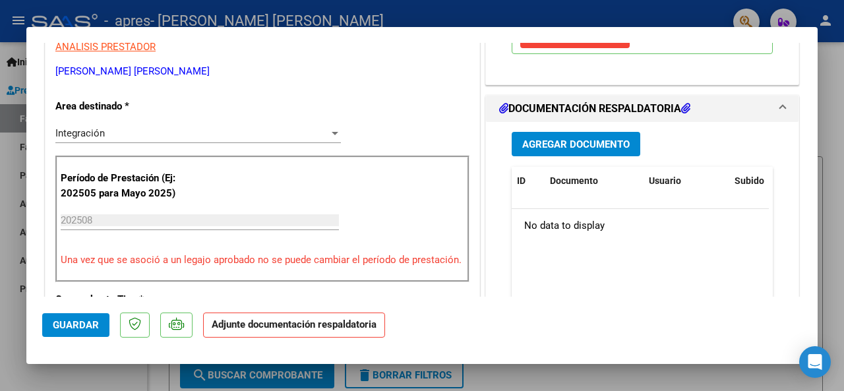
scroll to position [292, 0]
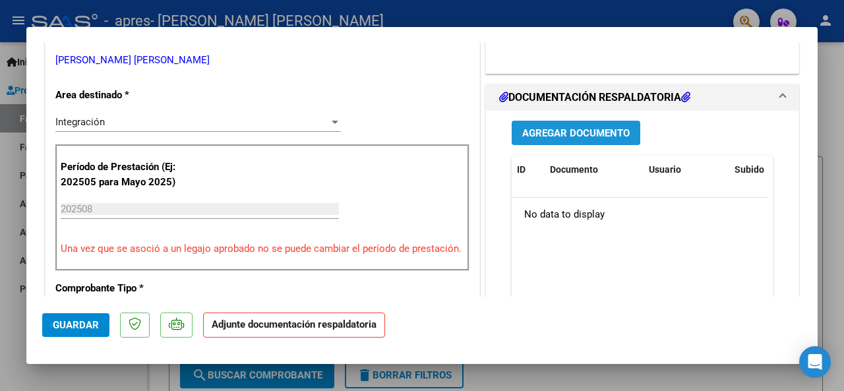
click at [594, 127] on span "Agregar Documento" at bounding box center [576, 133] width 108 height 12
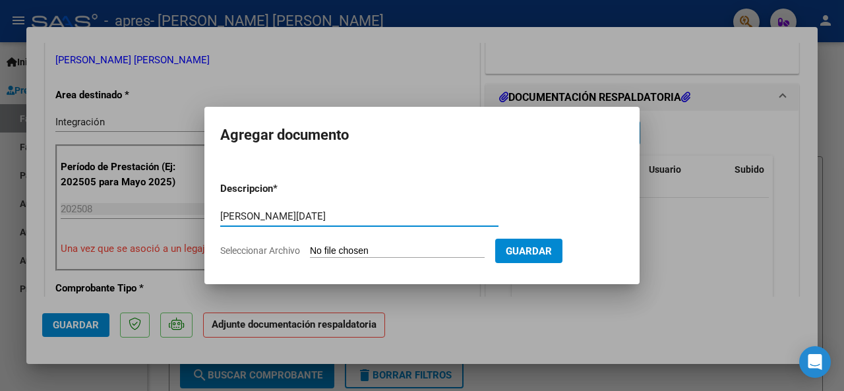
type input "[PERSON_NAME][DATE]"
click at [326, 247] on input "Seleccionar Archivo" at bounding box center [397, 251] width 175 height 13
type input "C:\fakepath\[PERSON_NAME][DATE].pdf"
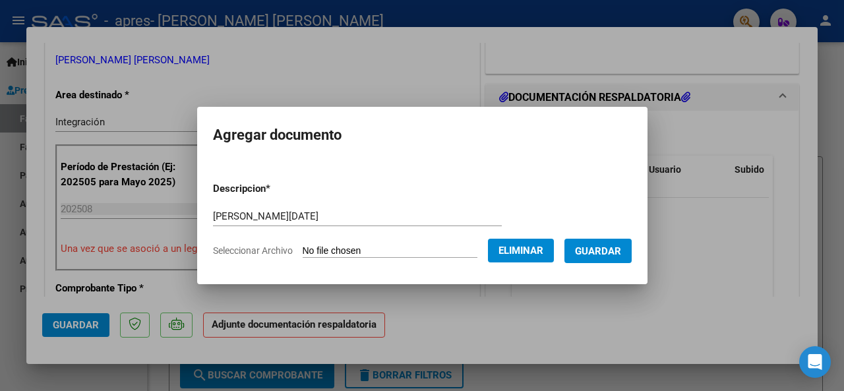
click at [612, 249] on span "Guardar" at bounding box center [598, 251] width 46 height 12
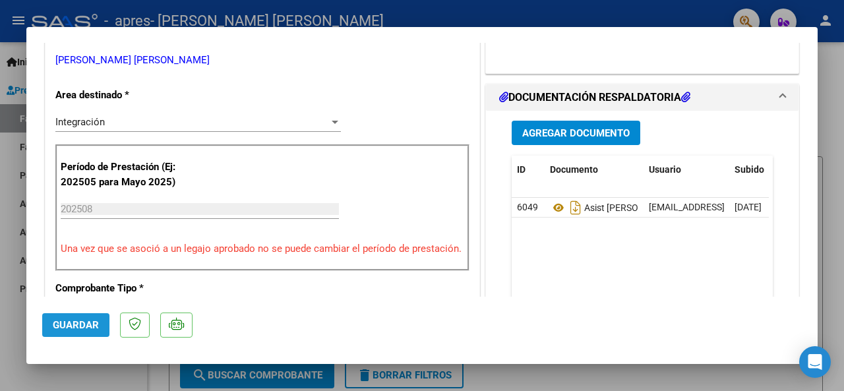
click at [80, 331] on button "Guardar" at bounding box center [75, 325] width 67 height 24
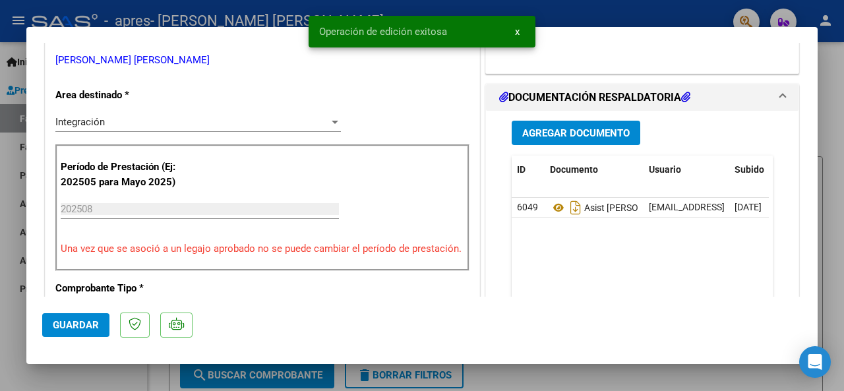
click at [8, 336] on div at bounding box center [422, 195] width 844 height 391
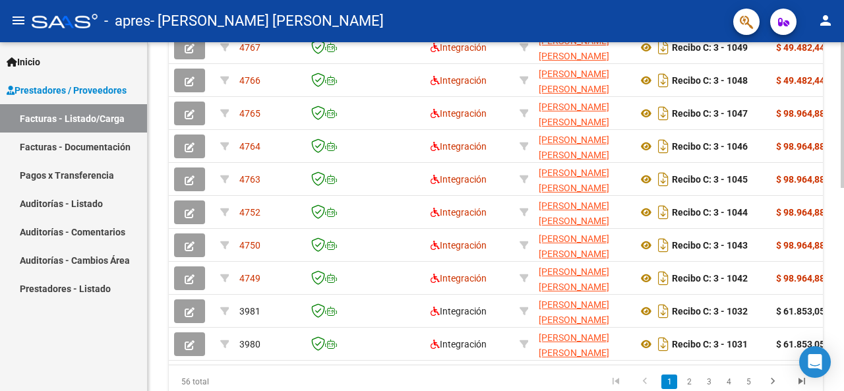
scroll to position [433, 0]
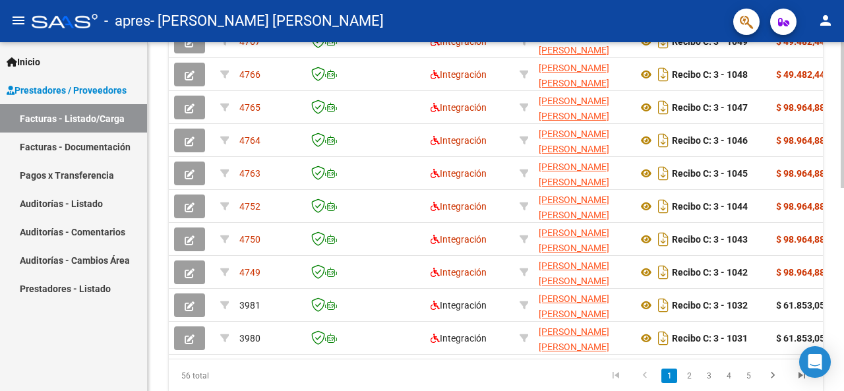
click at [842, 353] on div at bounding box center [842, 300] width 3 height 146
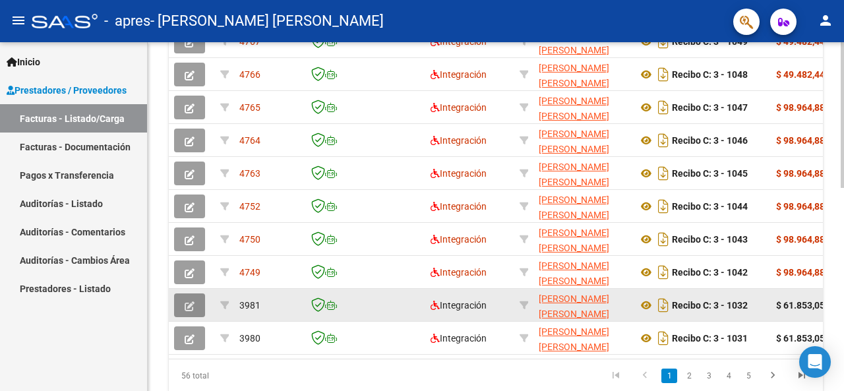
click at [195, 305] on button "button" at bounding box center [189, 306] width 31 height 24
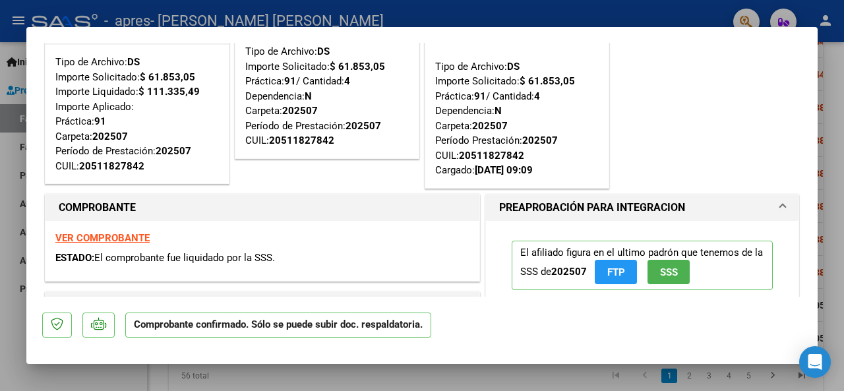
scroll to position [79, 0]
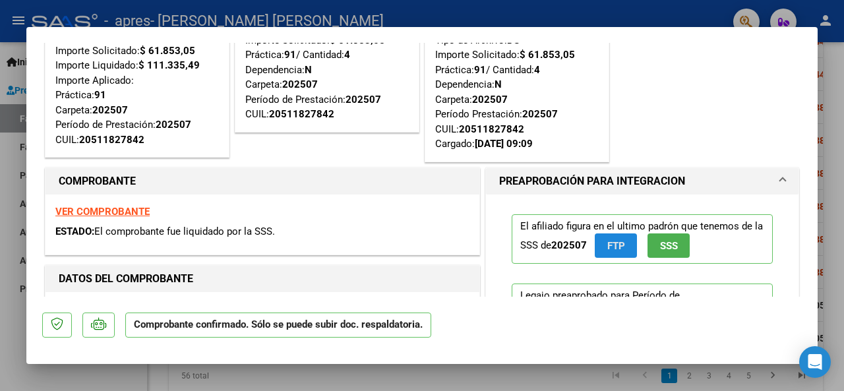
click at [614, 245] on span "FTP" at bounding box center [616, 246] width 18 height 12
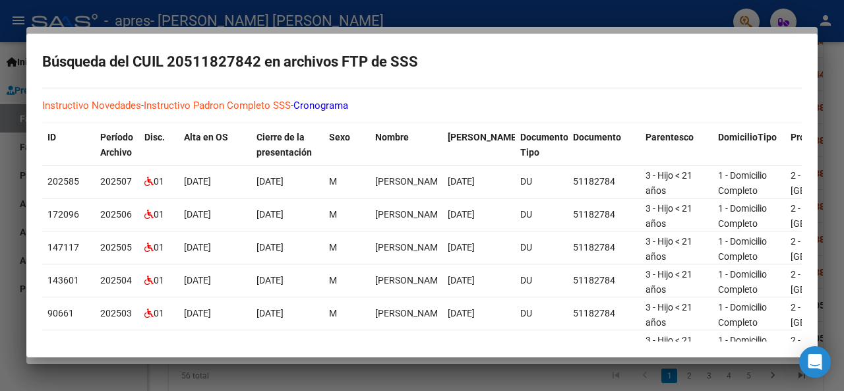
scroll to position [0, 0]
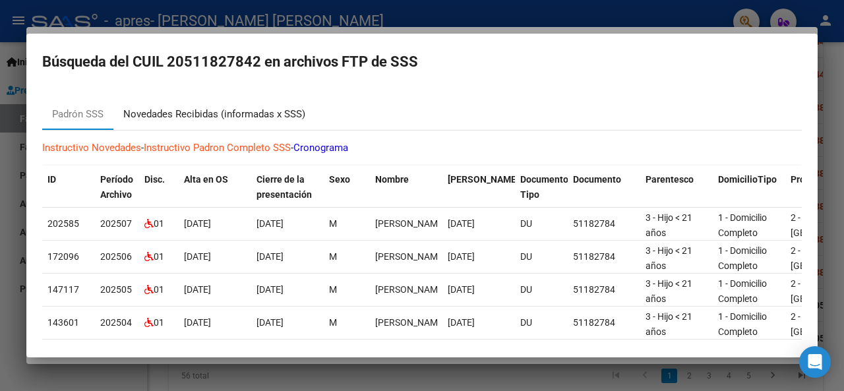
click at [199, 113] on div "Novedades Recibidas (informadas x SSS)" at bounding box center [214, 114] width 182 height 15
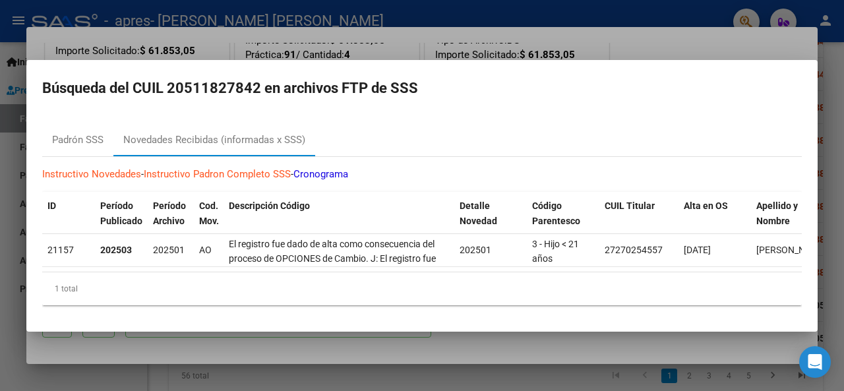
click at [335, 171] on link "Cronograma" at bounding box center [321, 174] width 55 height 12
click at [9, 152] on div at bounding box center [422, 195] width 844 height 391
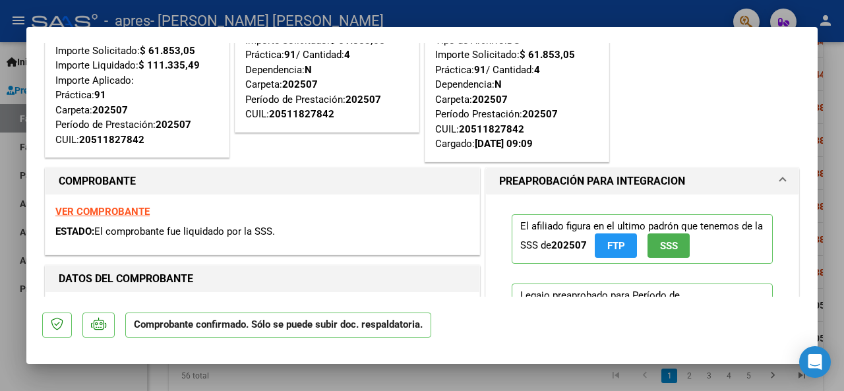
click at [660, 245] on span "SSS" at bounding box center [669, 246] width 18 height 12
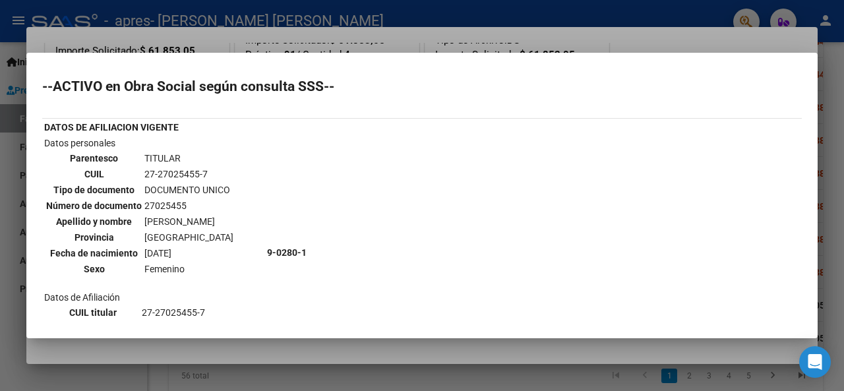
click at [22, 220] on div at bounding box center [422, 195] width 844 height 391
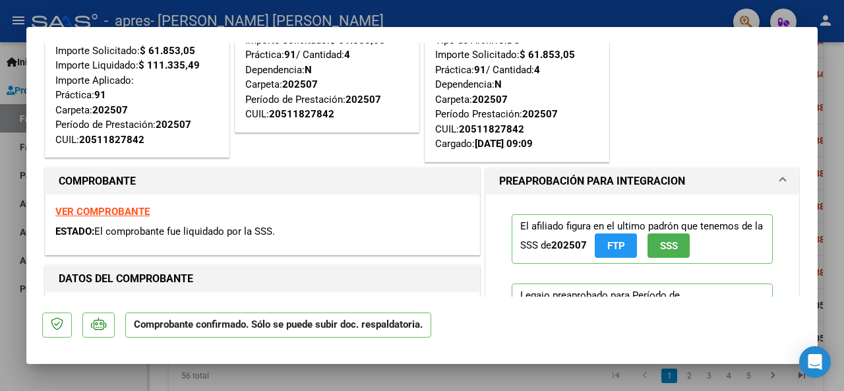
click at [18, 218] on div at bounding box center [422, 195] width 844 height 391
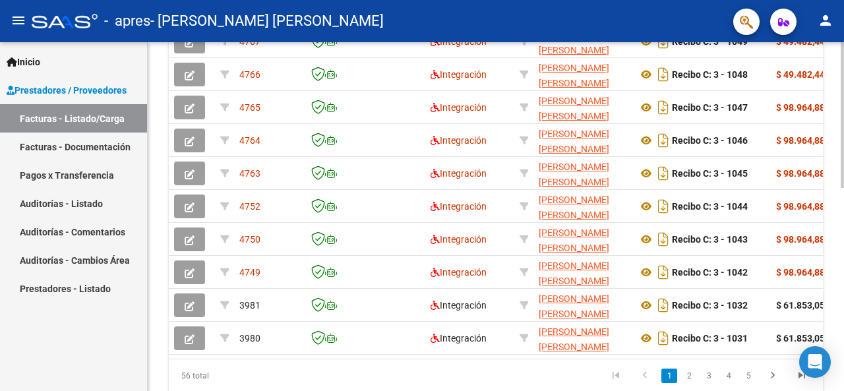
scroll to position [485, 0]
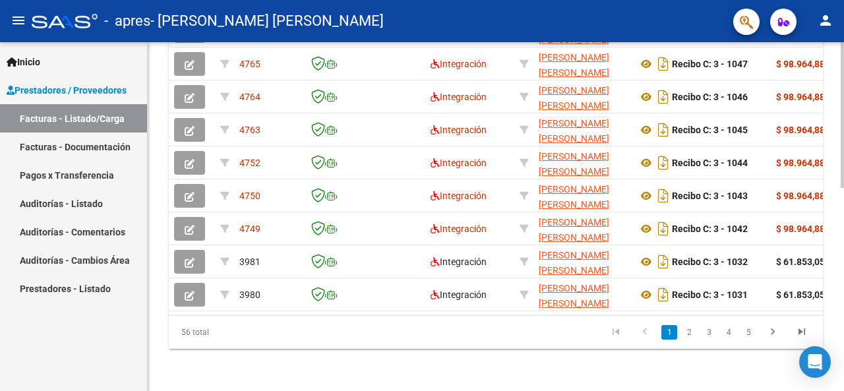
click at [844, 275] on div at bounding box center [842, 318] width 3 height 146
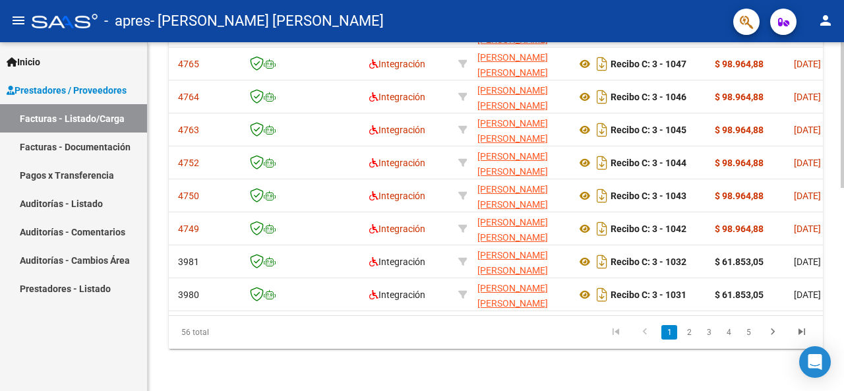
scroll to position [0, 202]
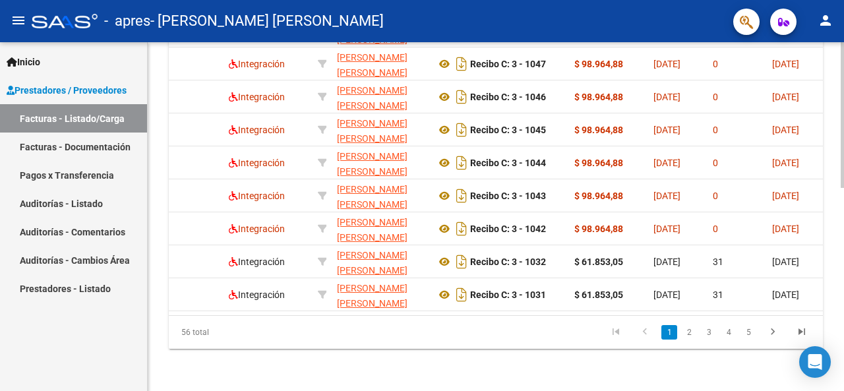
click at [669, 332] on link "1" at bounding box center [670, 332] width 16 height 15
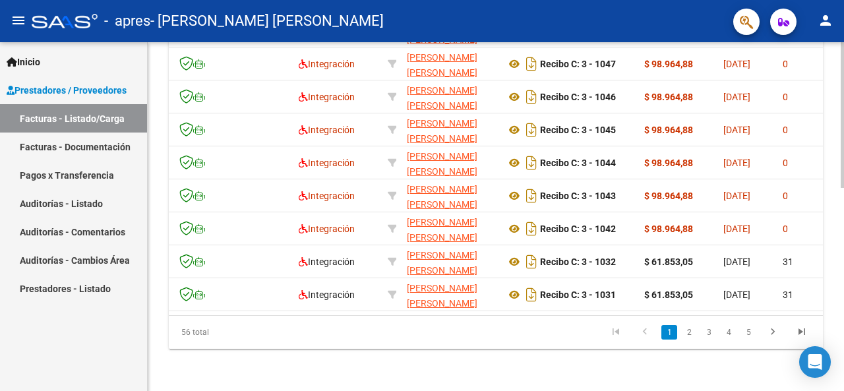
scroll to position [0, 0]
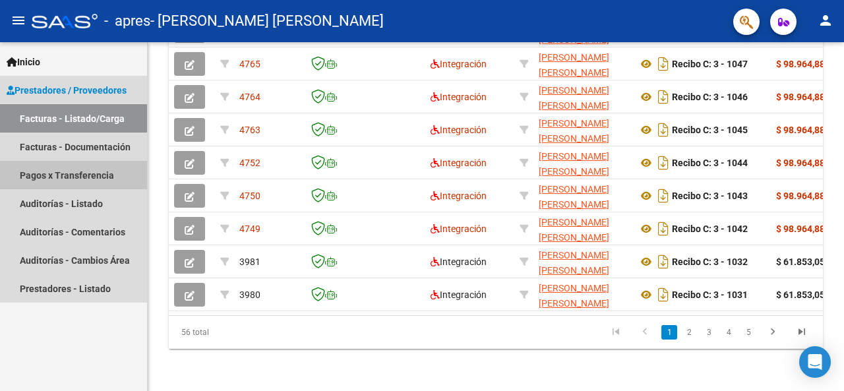
click at [49, 175] on link "Pagos x Transferencia" at bounding box center [73, 175] width 147 height 28
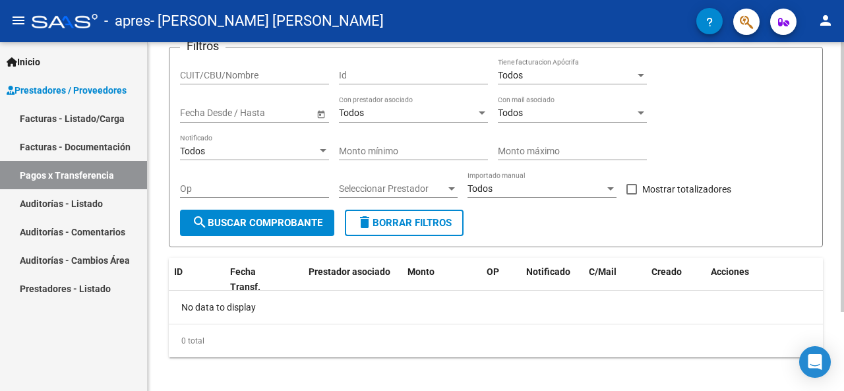
scroll to position [103, 0]
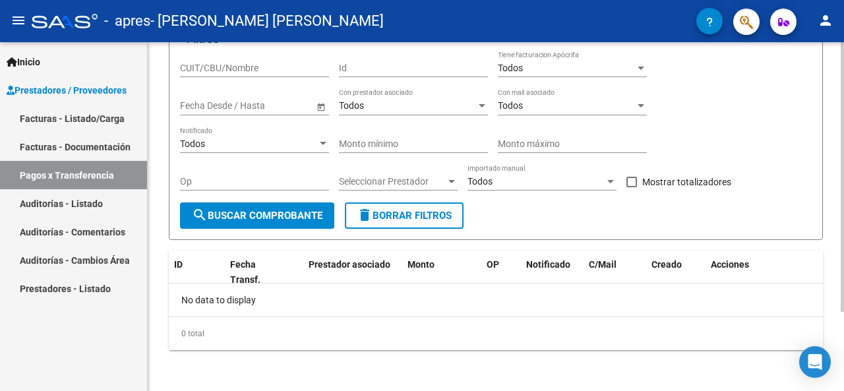
click at [844, 320] on div at bounding box center [842, 256] width 3 height 270
click at [292, 223] on button "search Buscar Comprobante" at bounding box center [257, 215] width 154 height 26
click at [825, 24] on mat-icon "person" at bounding box center [826, 21] width 16 height 16
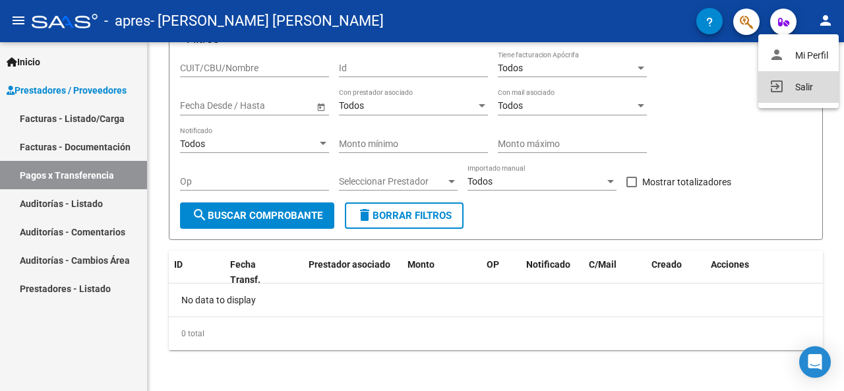
click at [806, 87] on button "exit_to_app Salir" at bounding box center [798, 87] width 80 height 32
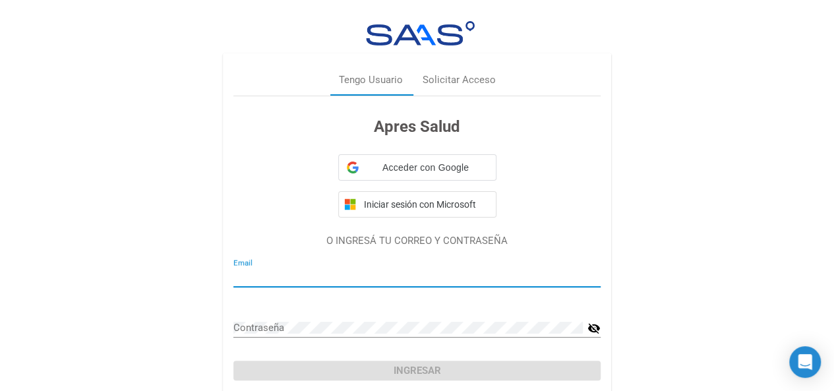
type input "[EMAIL_ADDRESS][DOMAIN_NAME]"
